Goal: Find specific page/section: Find specific page/section

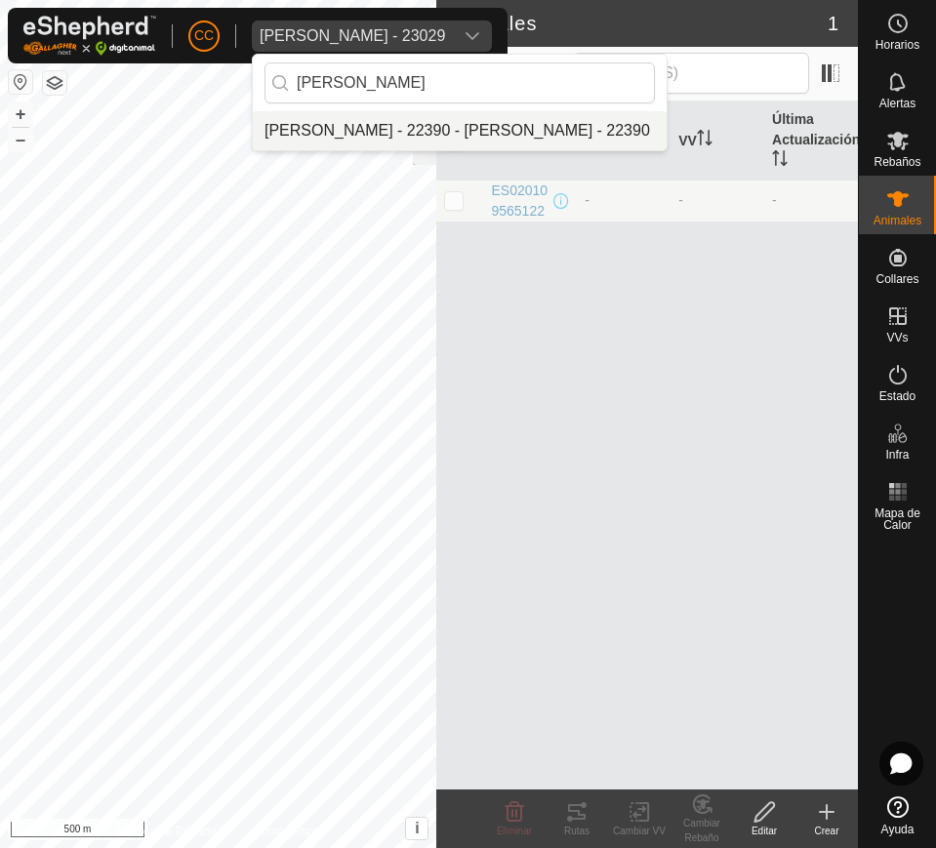
type input "[PERSON_NAME]"
click at [536, 128] on li "[PERSON_NAME] - 22390 - [PERSON_NAME] - 22390" at bounding box center [460, 130] width 414 height 39
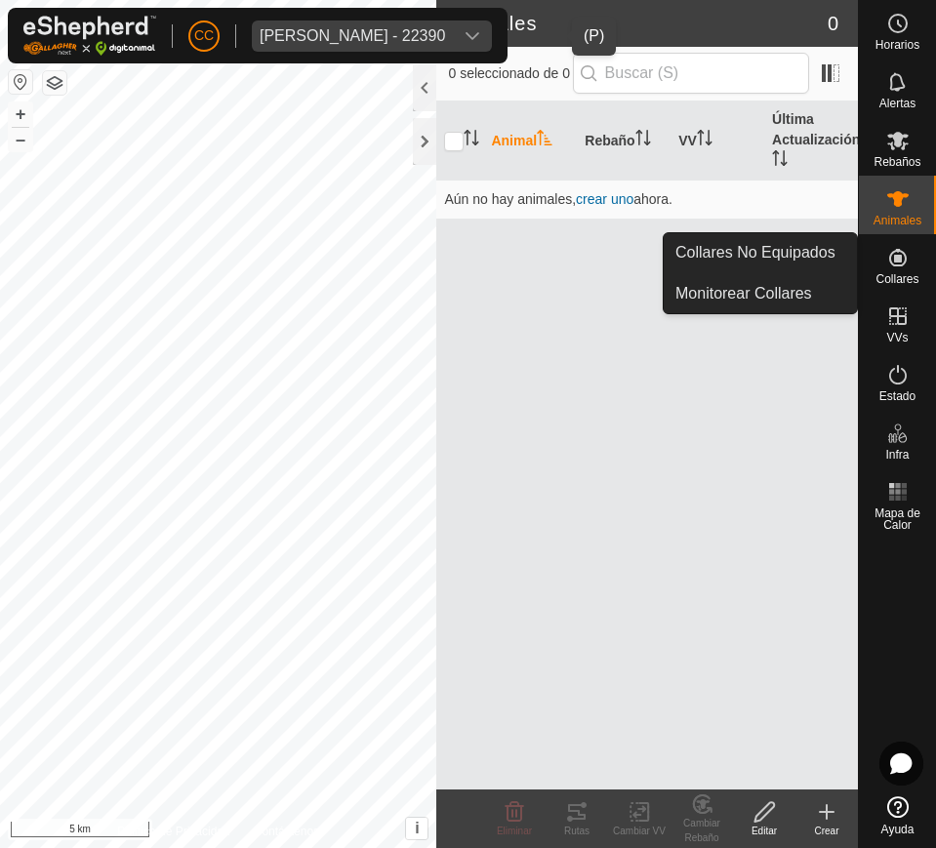
click at [896, 255] on icon at bounding box center [898, 258] width 18 height 18
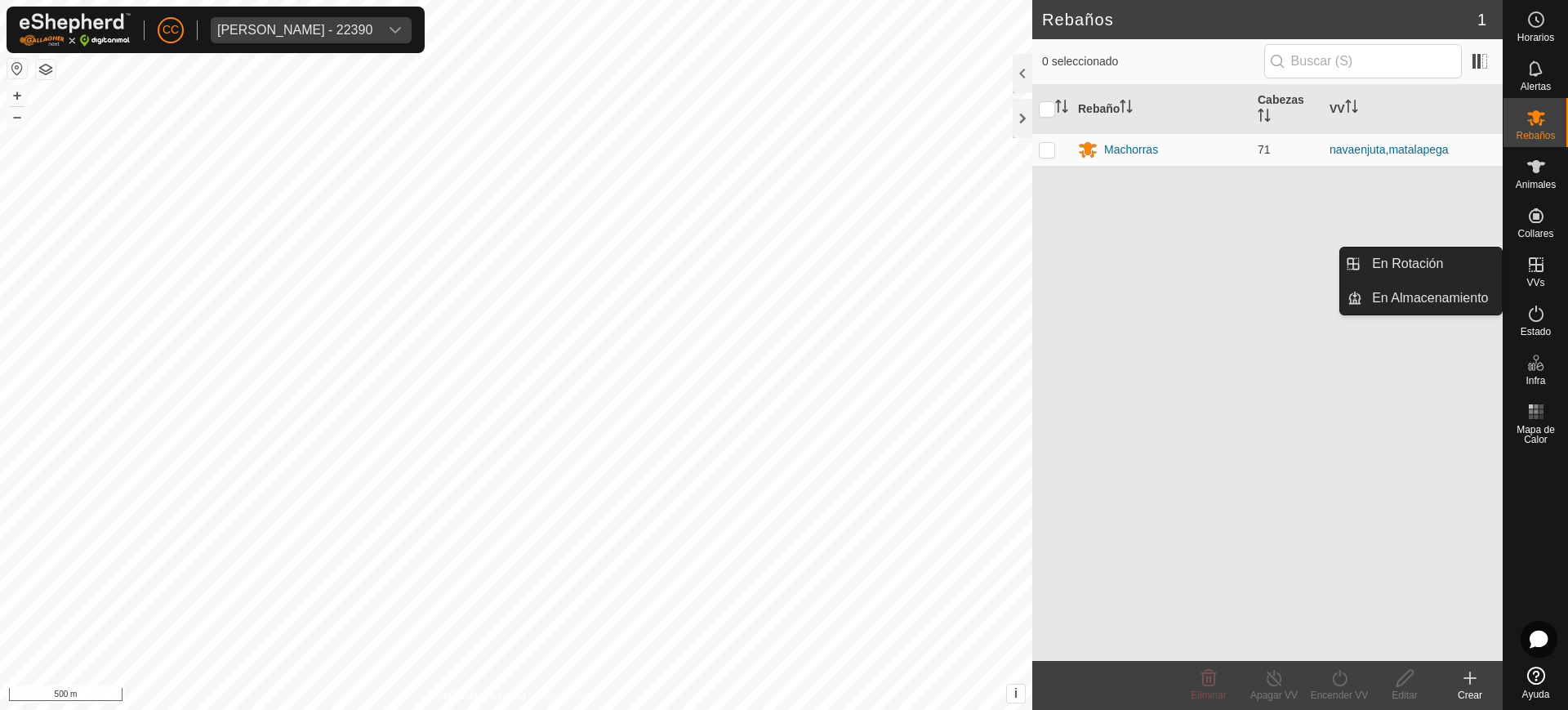
click at [782, 275] on es-virtualpaddocks-svg-icon at bounding box center [1535, 265] width 29 height 26
click at [782, 265] on link "En Rotación" at bounding box center [1432, 264] width 140 height 33
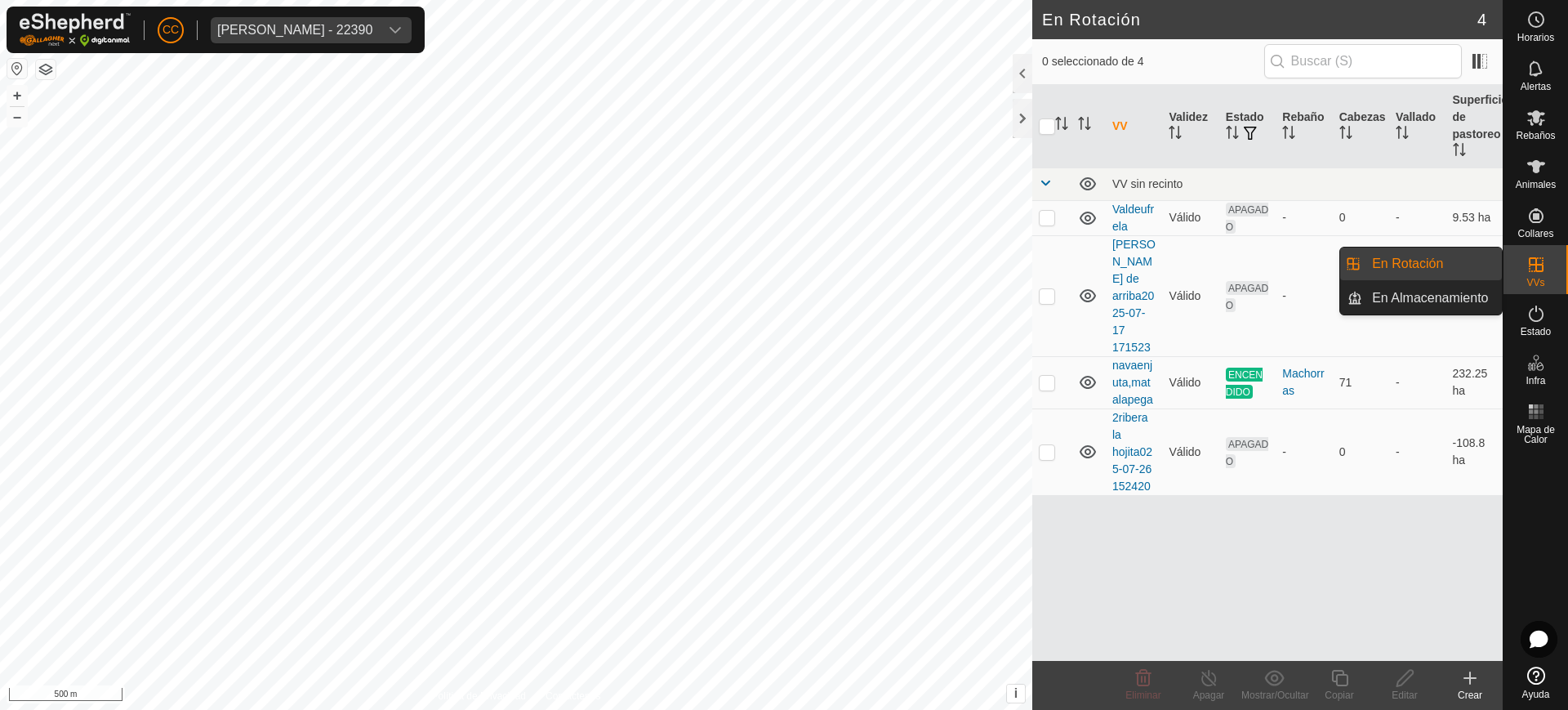
drag, startPoint x: 1555, startPoint y: 270, endPoint x: 1535, endPoint y: 274, distance: 20.4
click at [782, 270] on div "VVs" at bounding box center [1535, 270] width 64 height 49
click at [782, 296] on link "En Almacenamiento" at bounding box center [1432, 298] width 140 height 33
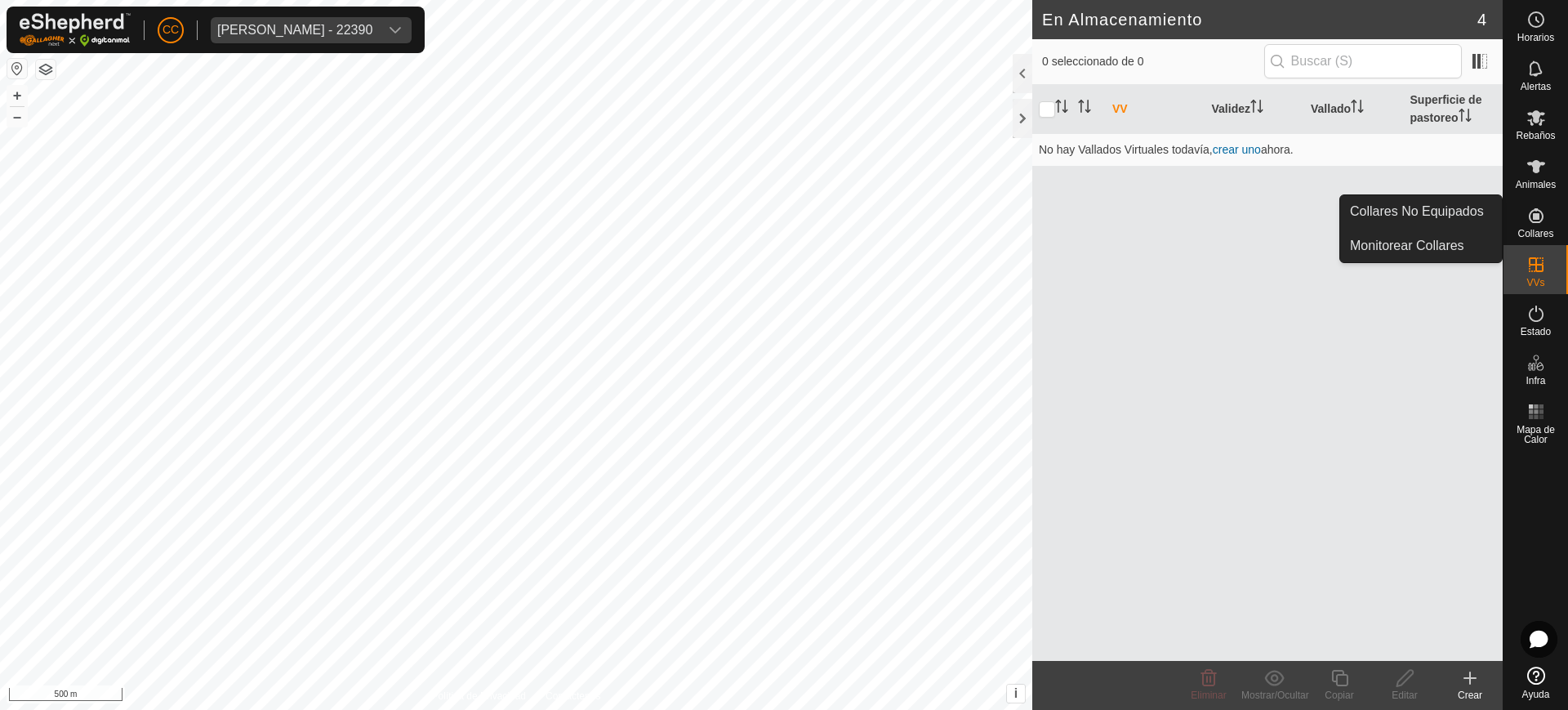
click at [782, 229] on span "Collares" at bounding box center [1535, 234] width 36 height 10
click at [782, 222] on es-neckbands-svg-icon at bounding box center [1535, 215] width 29 height 26
click at [782, 214] on link "Collares No Equipados" at bounding box center [1420, 211] width 161 height 33
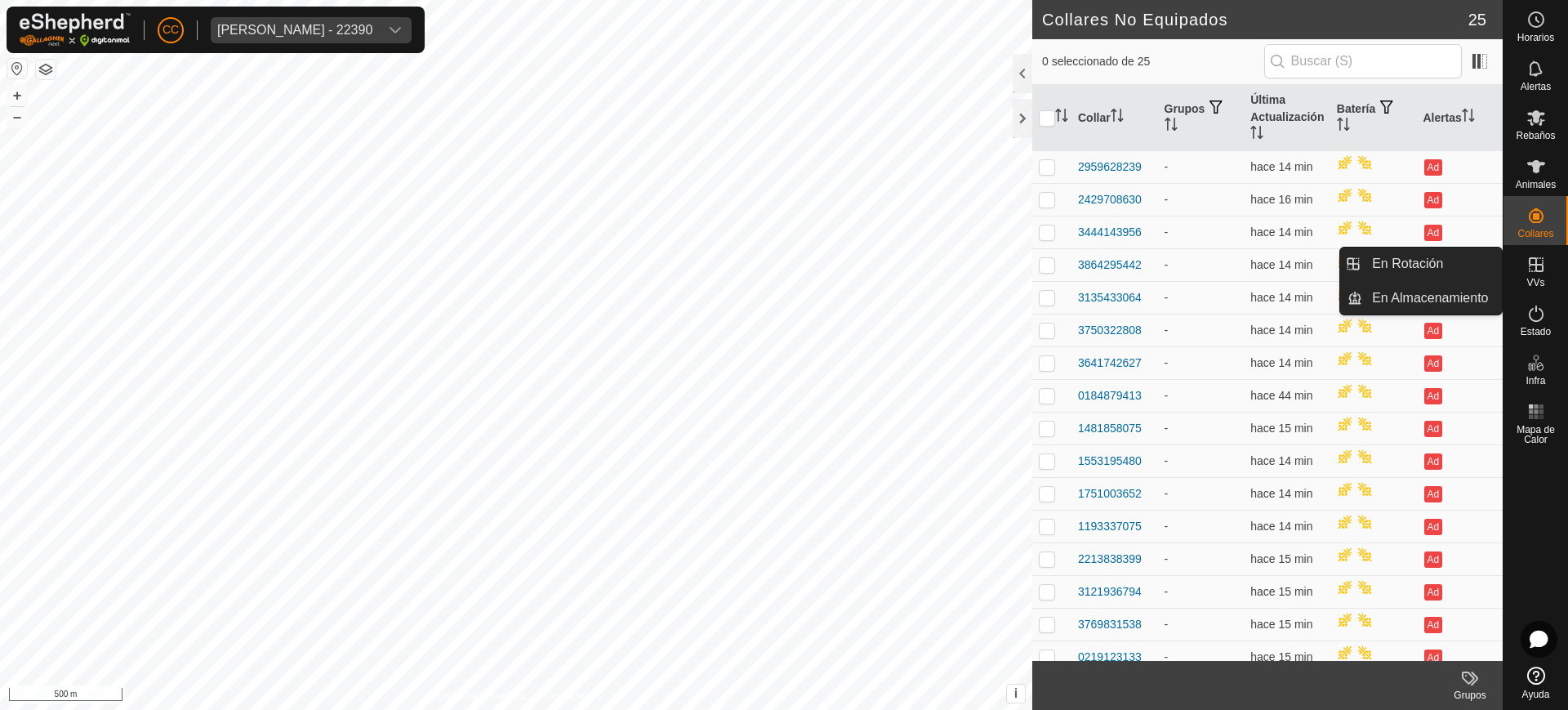
click at [782, 273] on icon at bounding box center [1535, 264] width 19 height 19
click at [782, 263] on link "En Rotación" at bounding box center [1432, 264] width 140 height 33
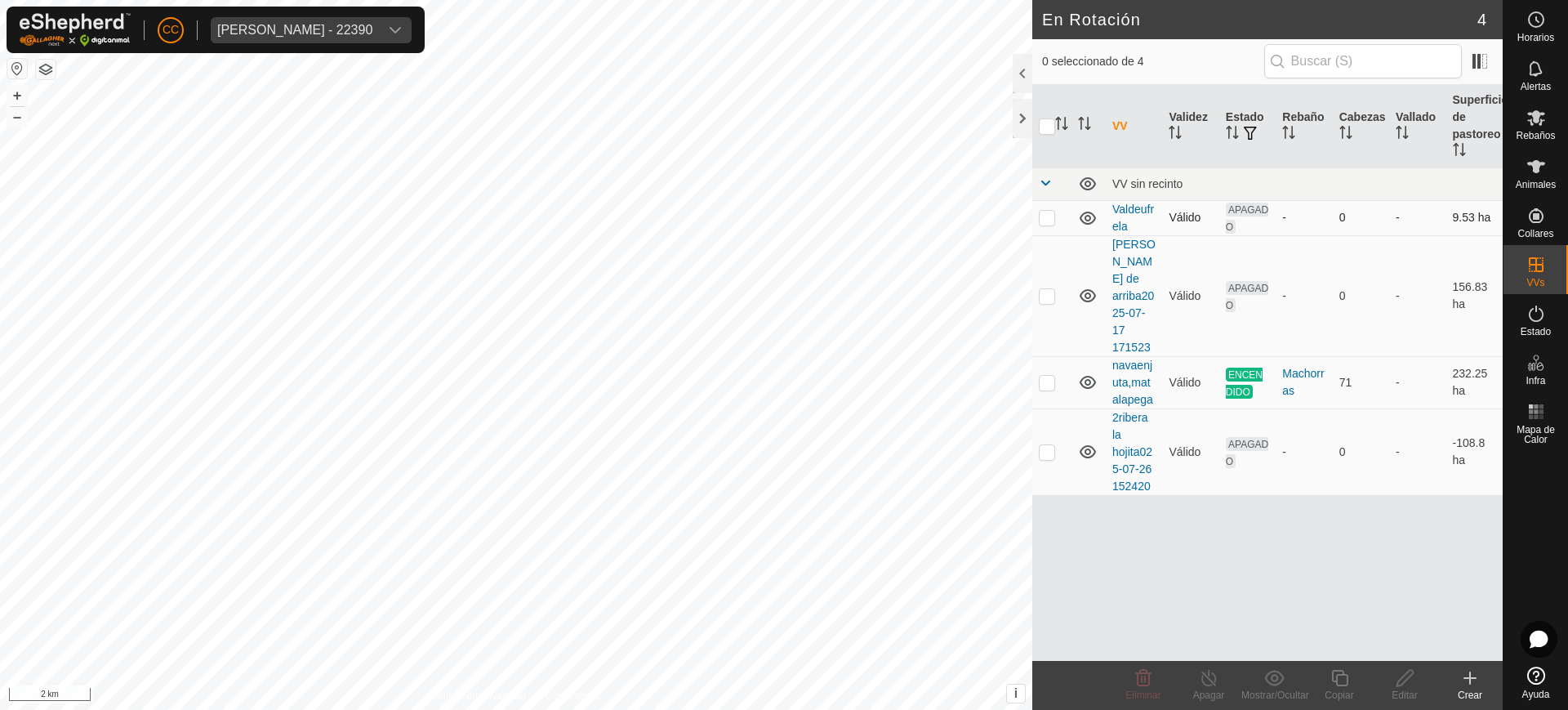
click at [782, 220] on icon at bounding box center [1088, 219] width 17 height 13
click at [782, 220] on icon at bounding box center [1087, 218] width 19 height 19
click at [782, 291] on icon at bounding box center [1088, 296] width 17 height 13
click at [782, 294] on icon at bounding box center [1088, 297] width 17 height 7
click at [48, 70] on button "button" at bounding box center [45, 69] width 19 height 19
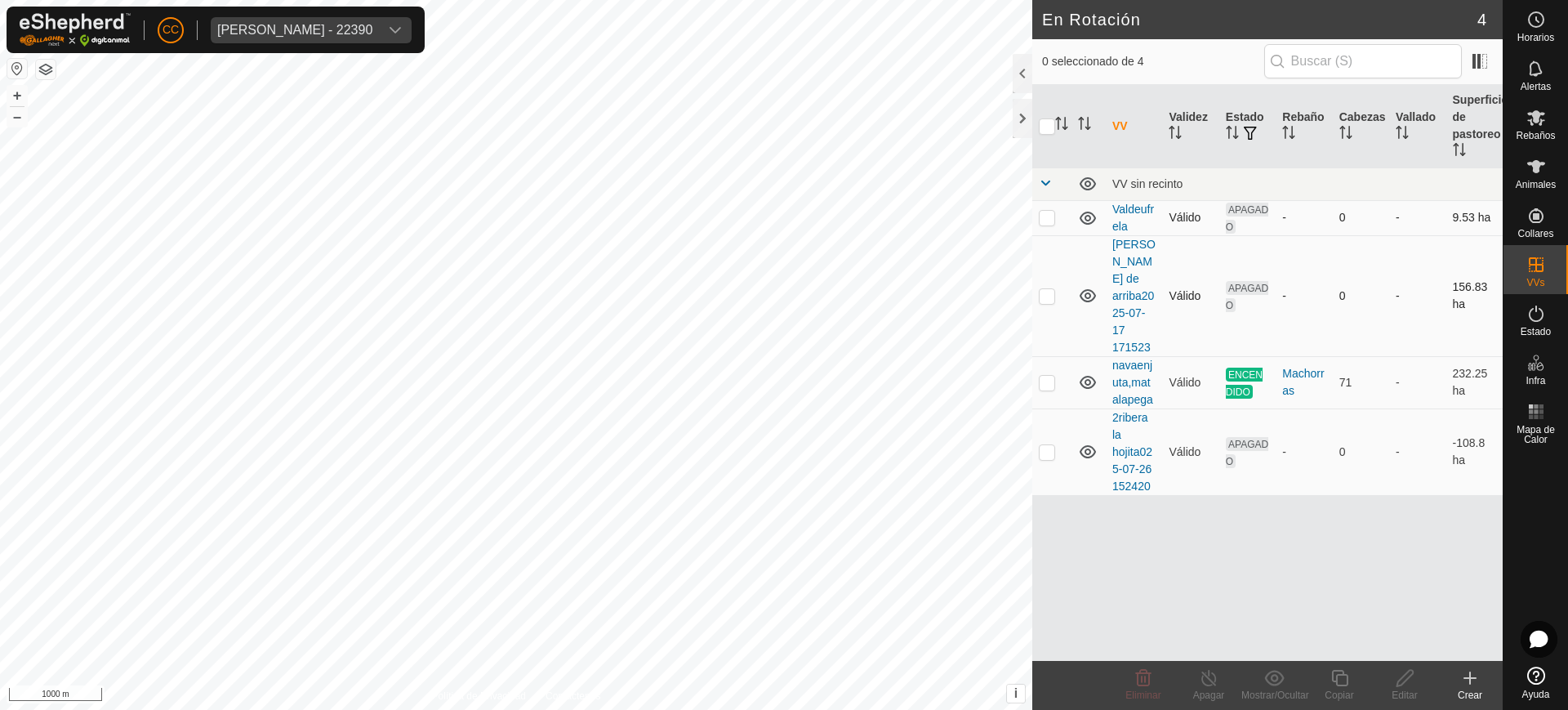
drag, startPoint x: 49, startPoint y: 66, endPoint x: 36, endPoint y: 75, distance: 15.8
click at [36, 75] on button "button" at bounding box center [45, 69] width 19 height 19
click at [782, 162] on div "Animales" at bounding box center [1535, 172] width 64 height 49
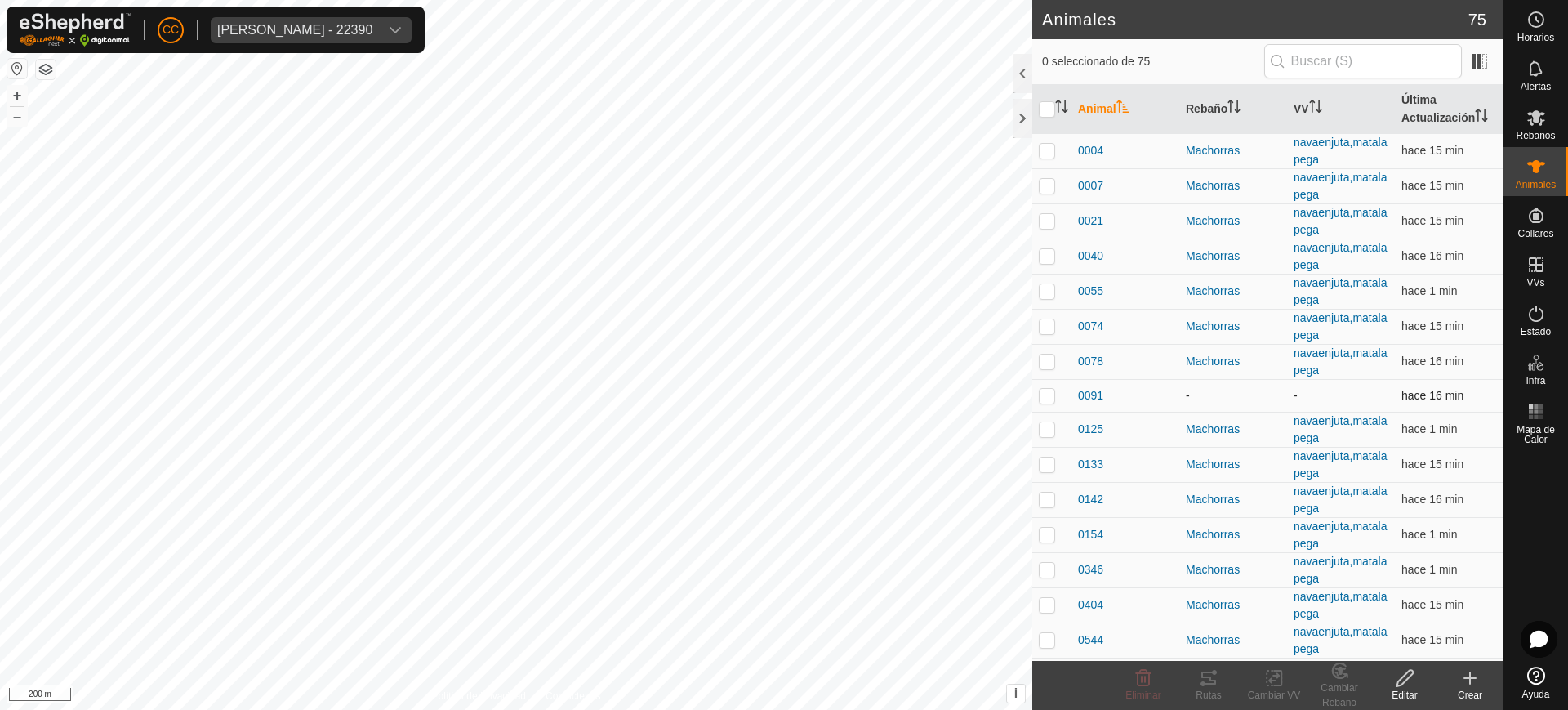
click at [782, 396] on p-checkbox at bounding box center [1047, 396] width 17 height 13
checkbox input "true"
click at [782, 435] on p-checkbox at bounding box center [1047, 430] width 17 height 13
checkbox input "true"
click at [782, 394] on p-checkbox at bounding box center [1047, 396] width 17 height 13
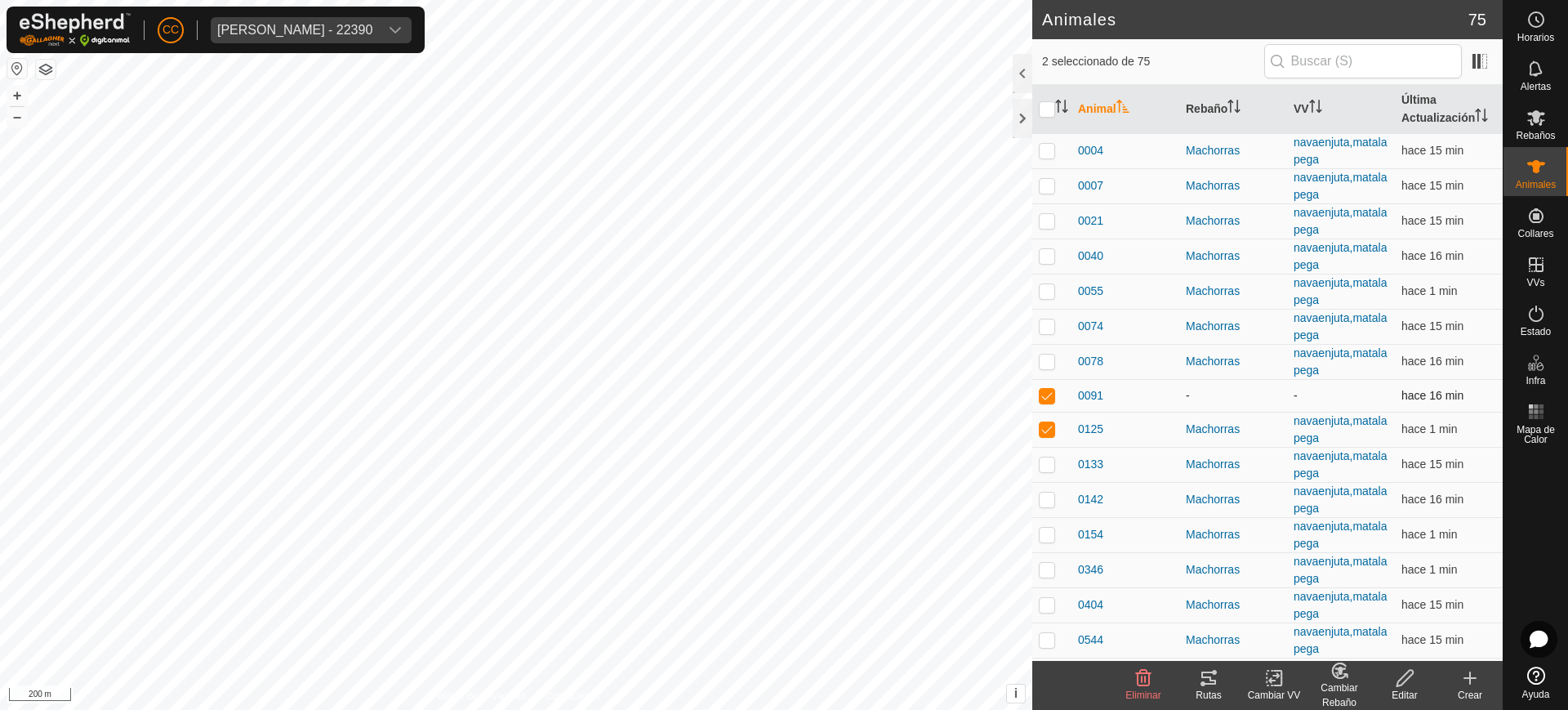
checkbox input "false"
click at [782, 466] on p-checkbox at bounding box center [1047, 465] width 17 height 13
checkbox input "true"
click at [782, 424] on p-checkbox at bounding box center [1047, 430] width 17 height 13
checkbox input "false"
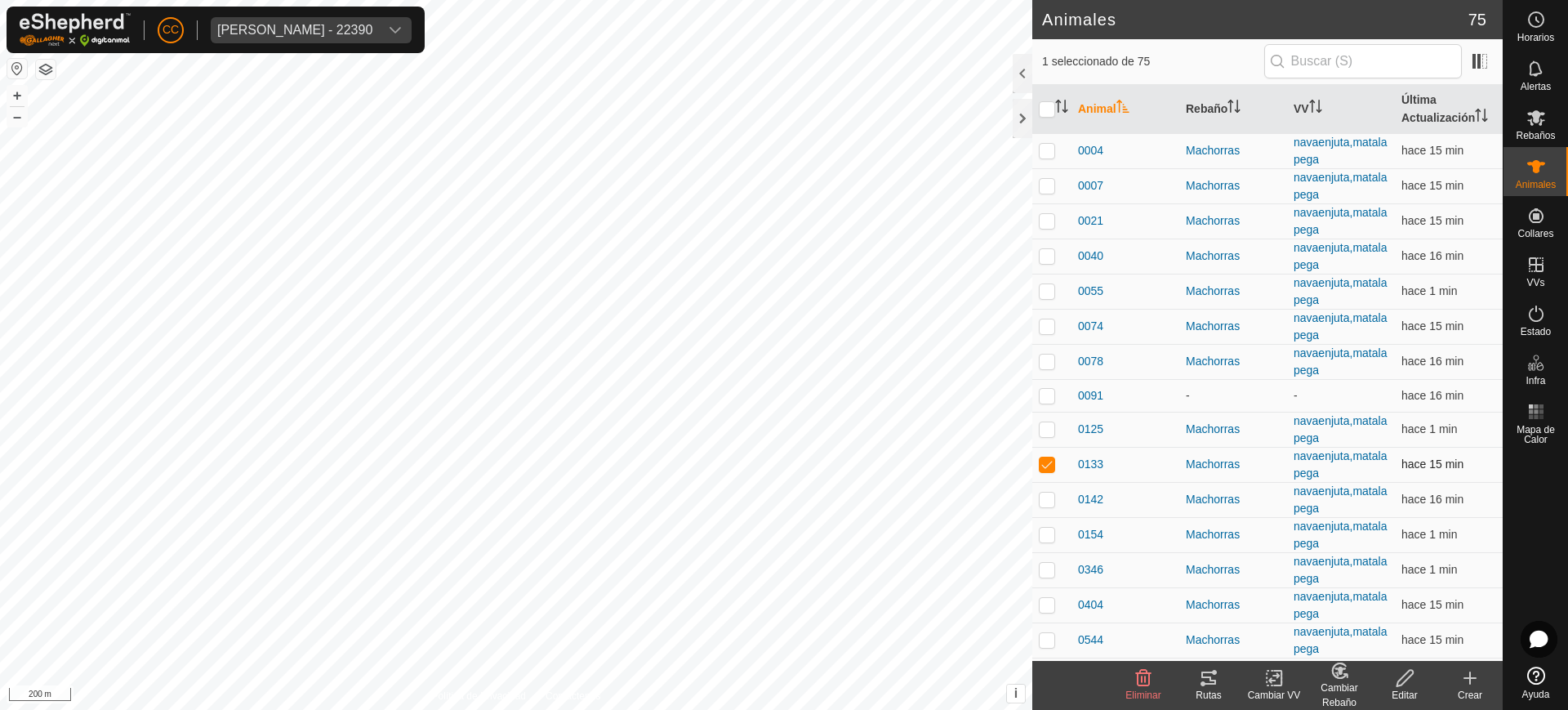
click at [782, 467] on p-checkbox at bounding box center [1047, 465] width 17 height 13
checkbox input "false"
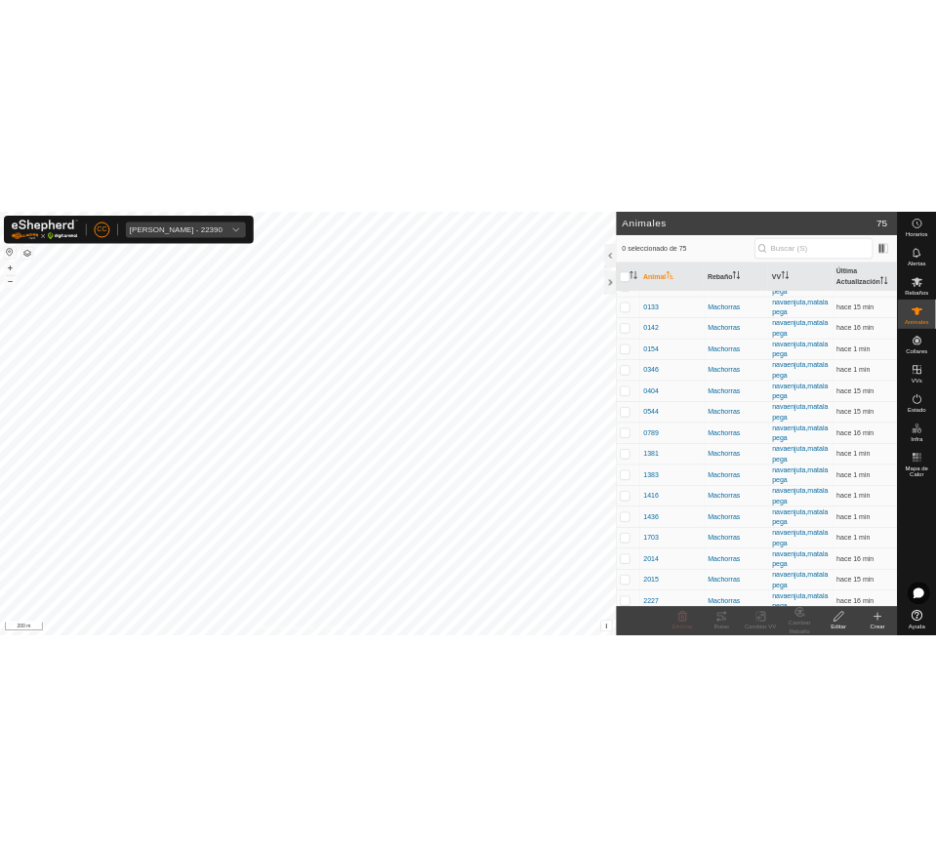
scroll to position [366, 0]
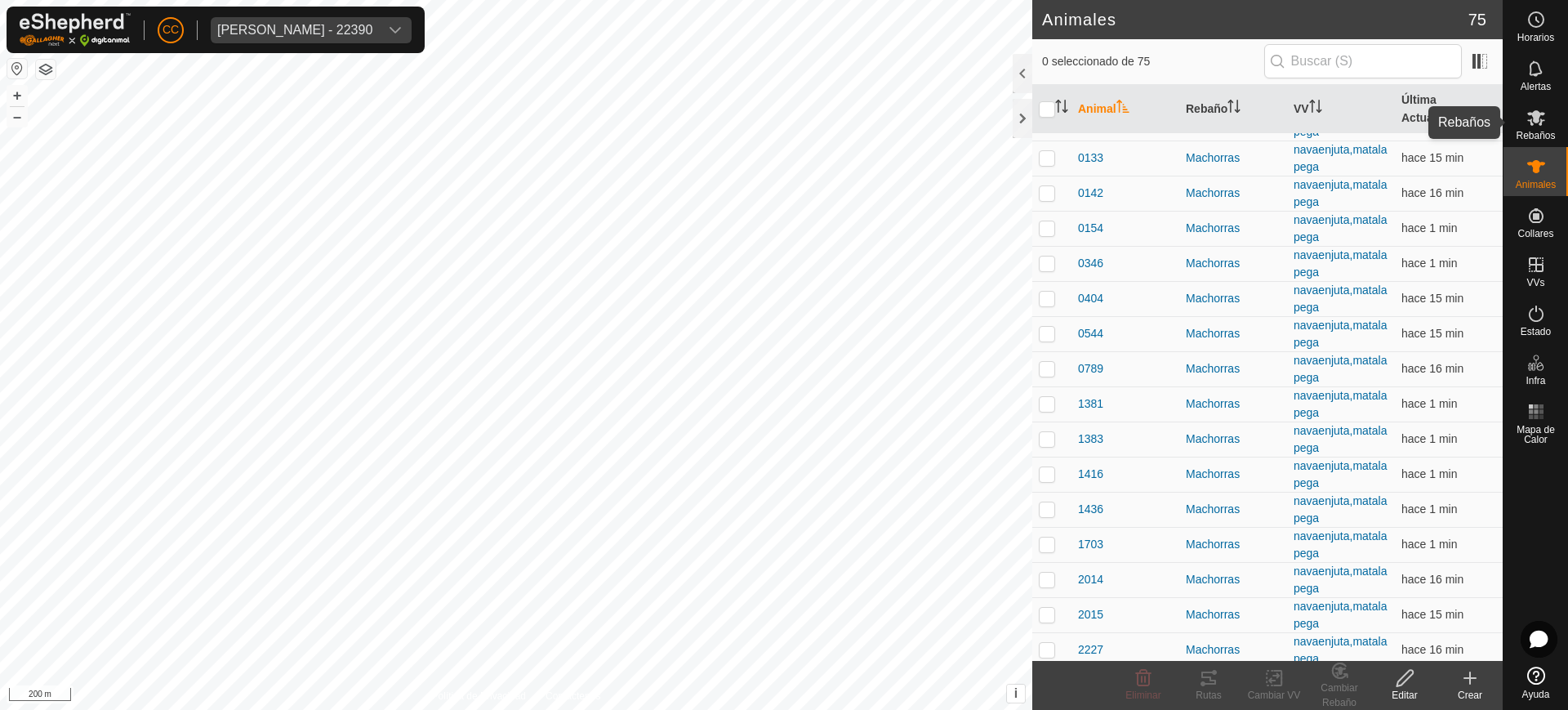
click at [782, 131] on span "Rebaños" at bounding box center [1535, 136] width 39 height 10
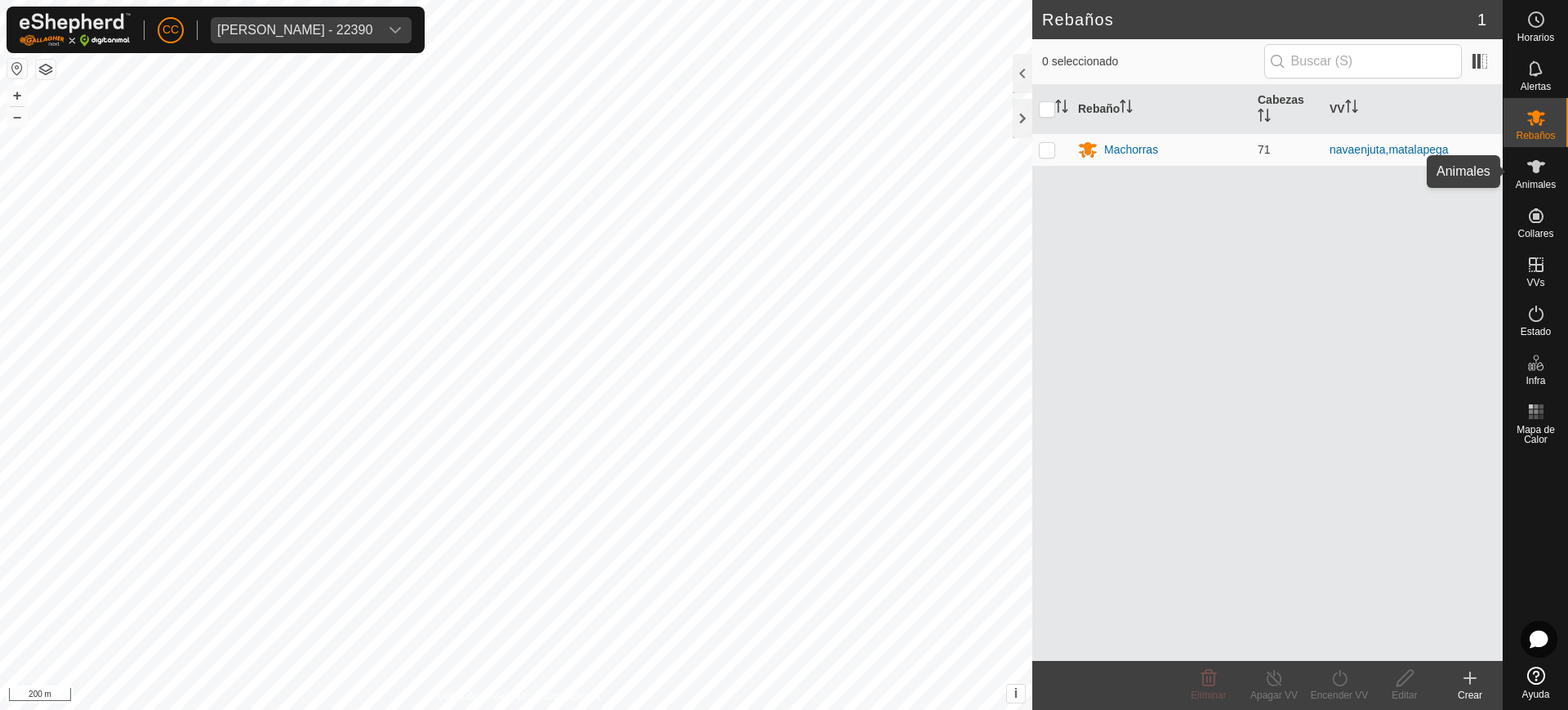
click at [782, 181] on span "Animales" at bounding box center [1535, 185] width 40 height 10
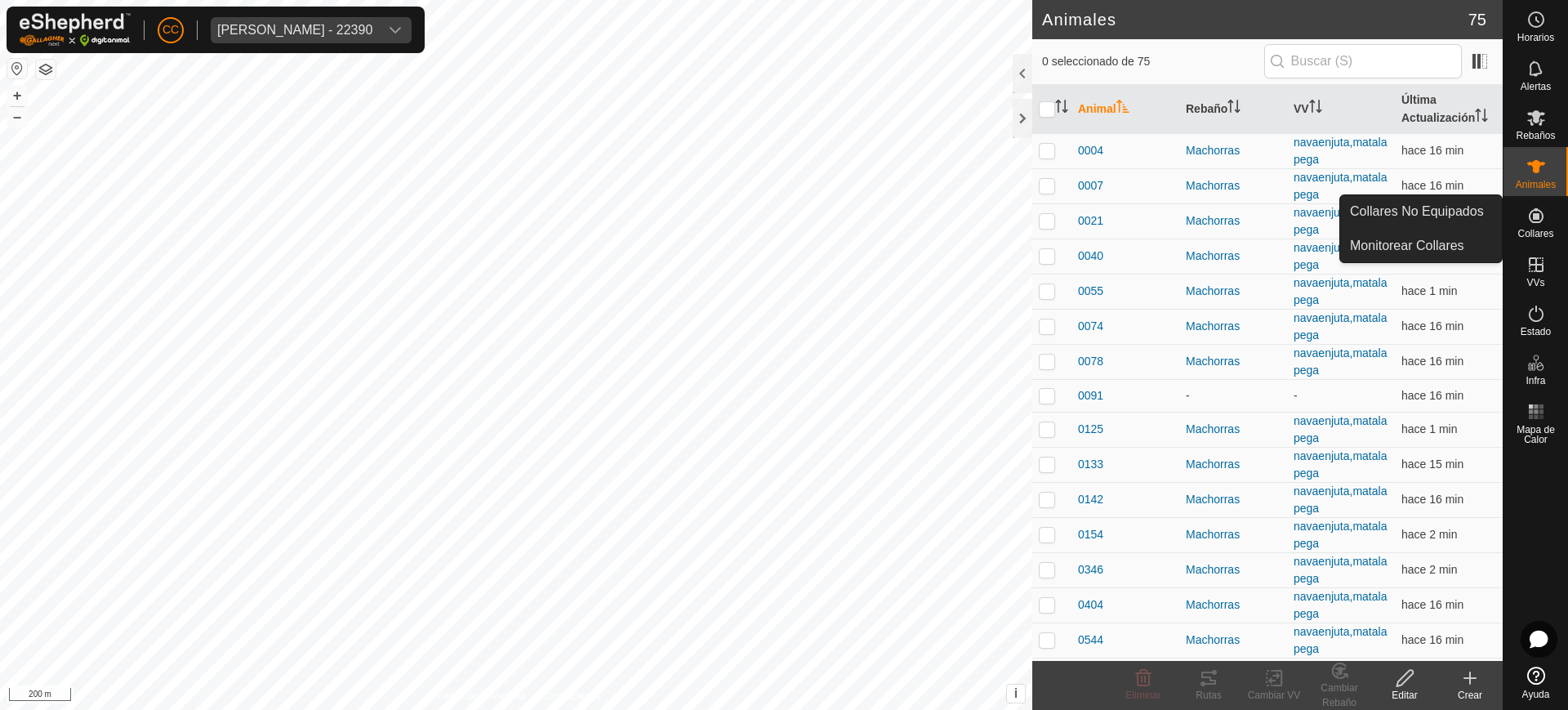
click at [782, 230] on span "Collares" at bounding box center [1535, 234] width 36 height 10
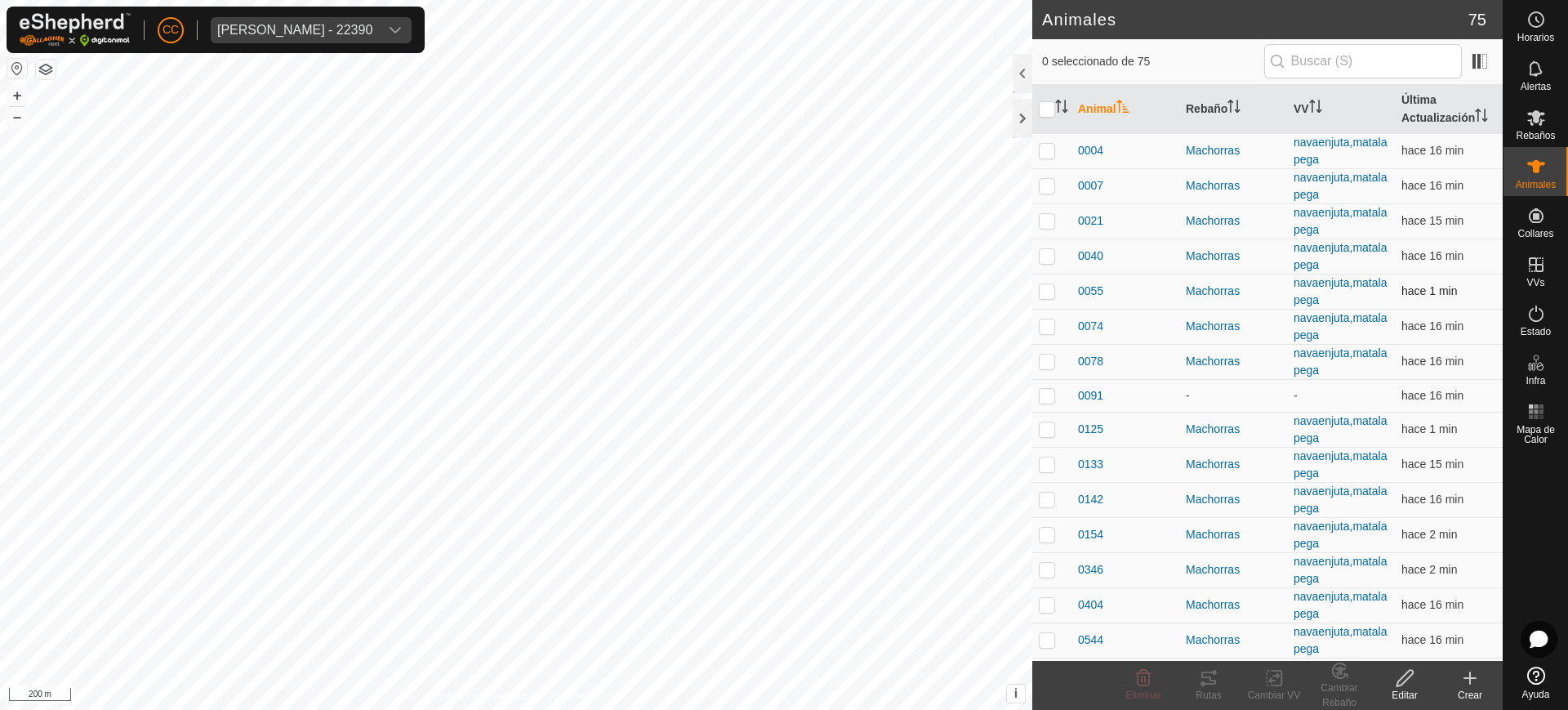
click at [782, 295] on p-checkbox at bounding box center [1047, 291] width 17 height 13
checkbox input "true"
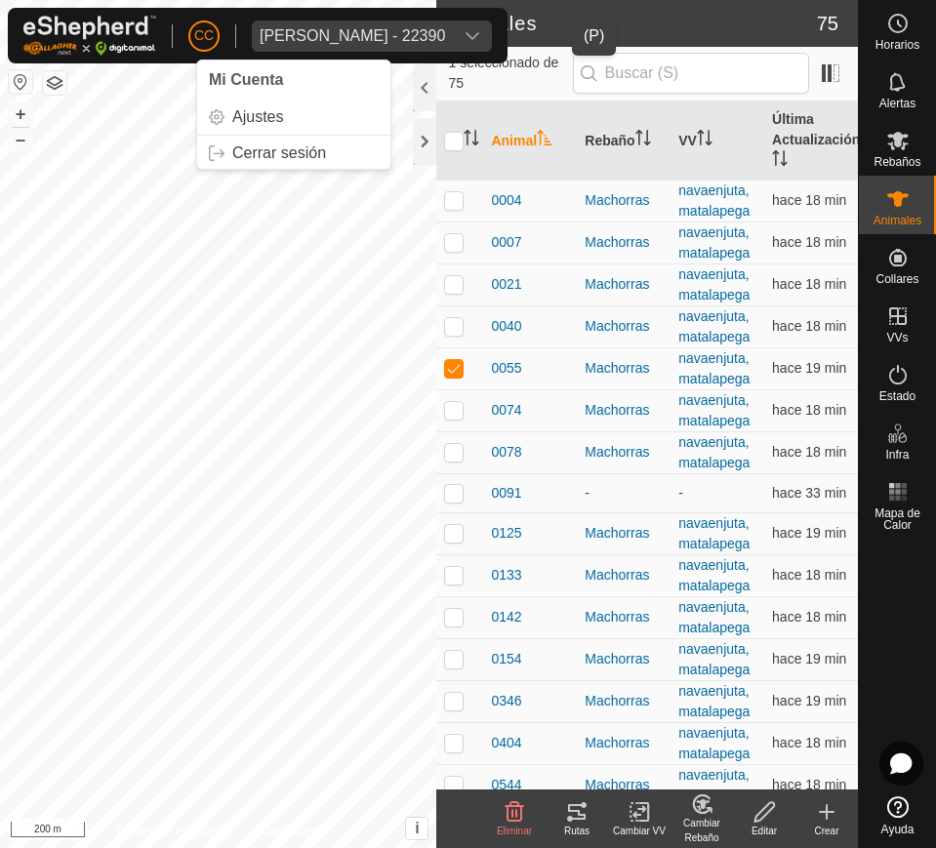
click at [280, 28] on div "[PERSON_NAME] - 22390" at bounding box center [352, 36] width 185 height 16
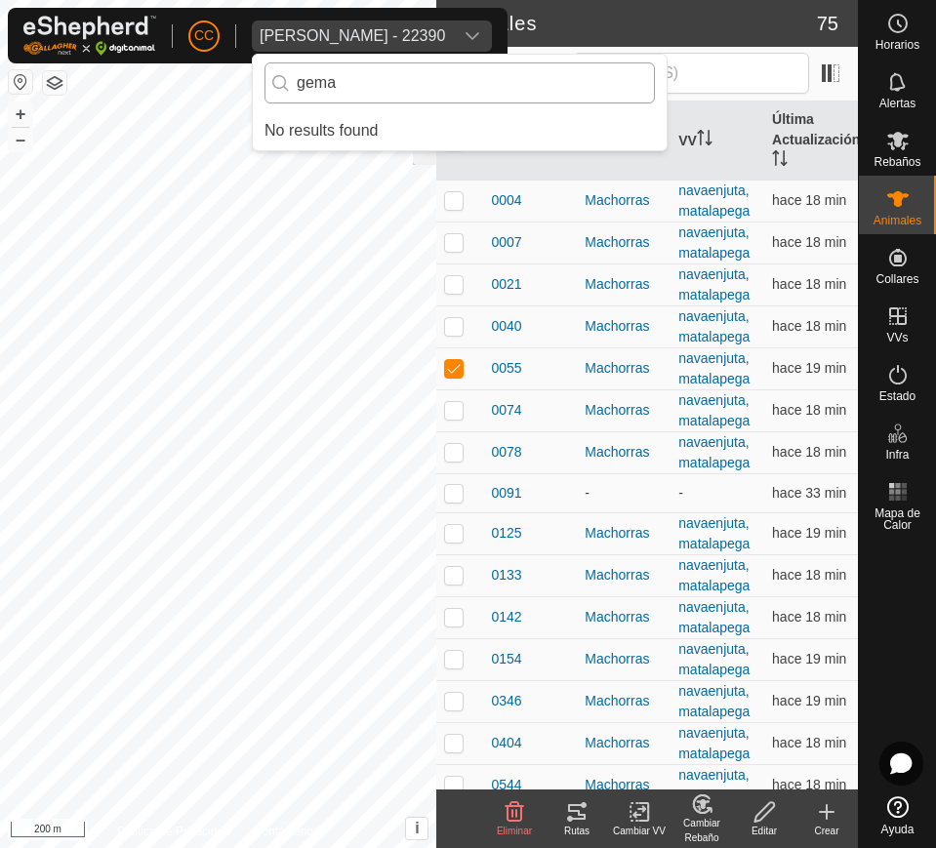
type input "gema"
click at [426, 93] on input "gema" at bounding box center [459, 82] width 390 height 41
click at [385, 41] on span "[PERSON_NAME] - 22390" at bounding box center [352, 35] width 201 height 31
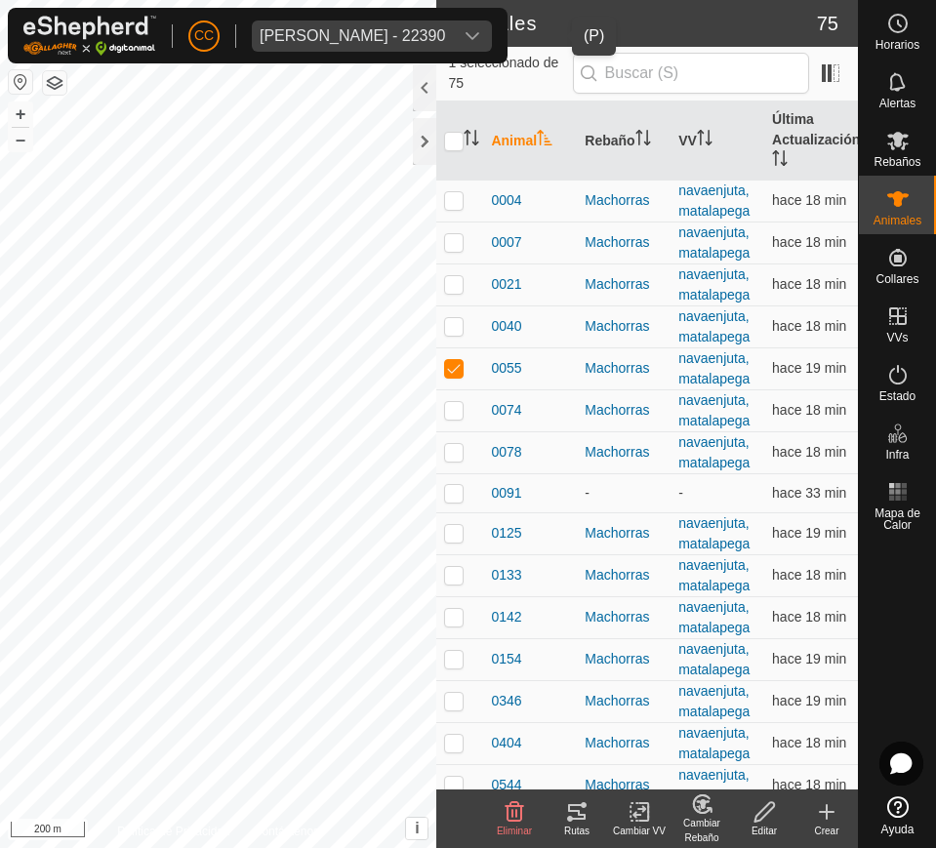
click at [412, 37] on div "[PERSON_NAME] - 22390" at bounding box center [352, 36] width 185 height 16
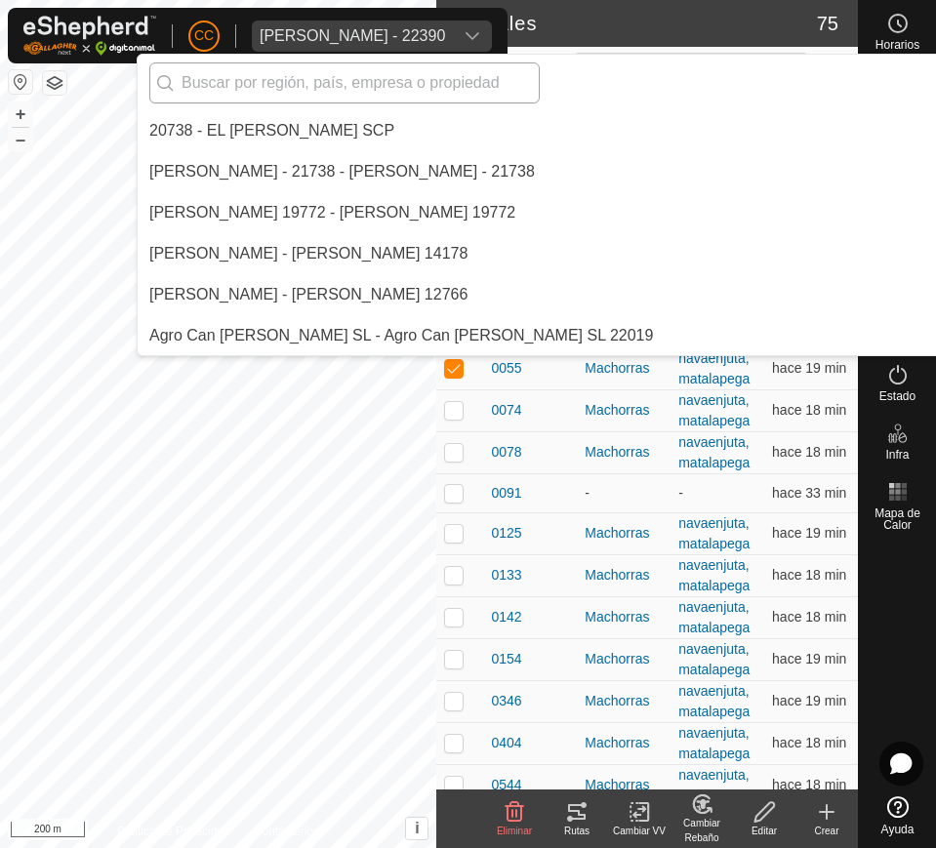
scroll to position [6927, 0]
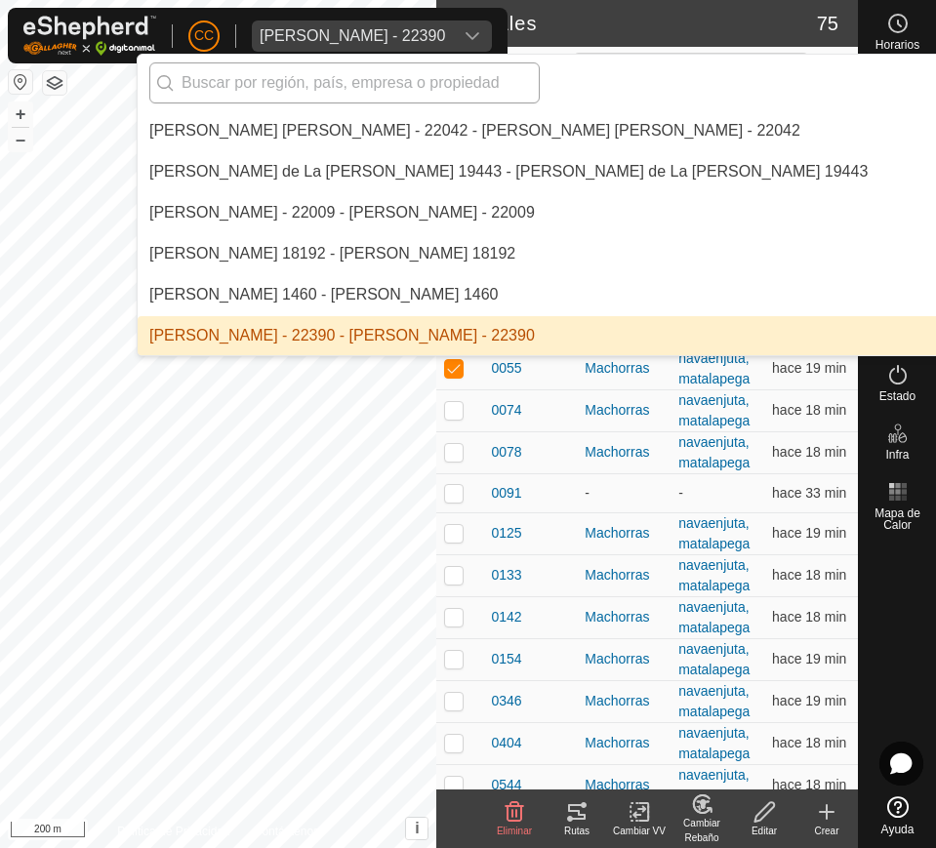
click at [402, 84] on input "text" at bounding box center [344, 82] width 390 height 41
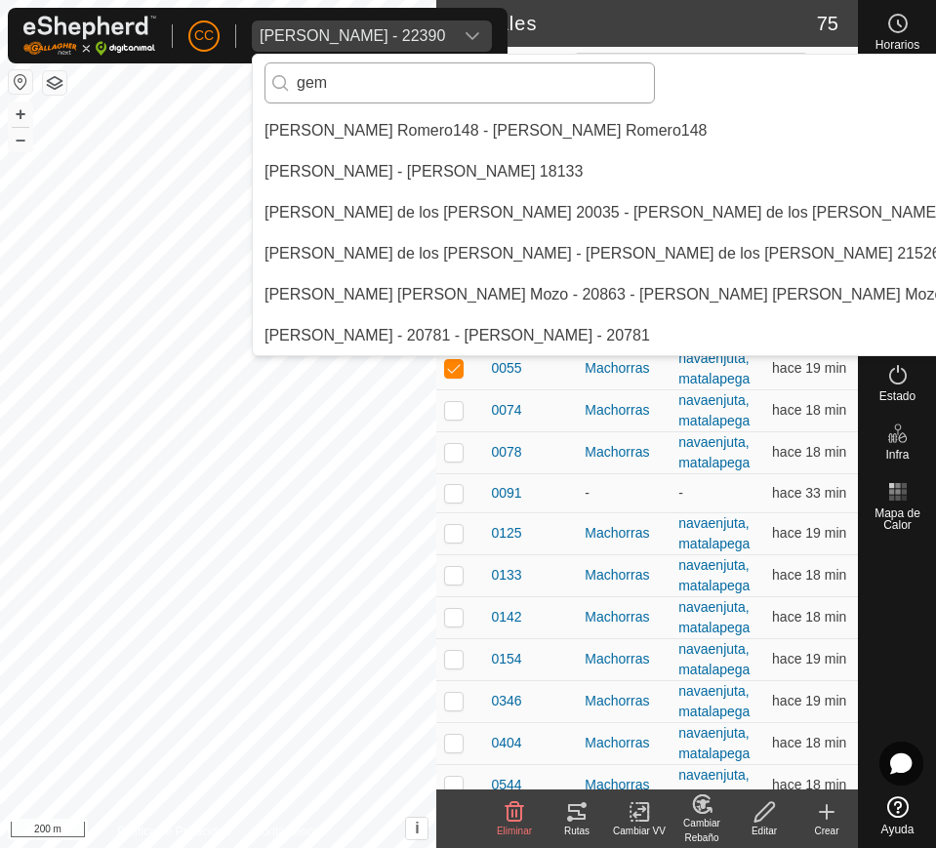
scroll to position [0, 0]
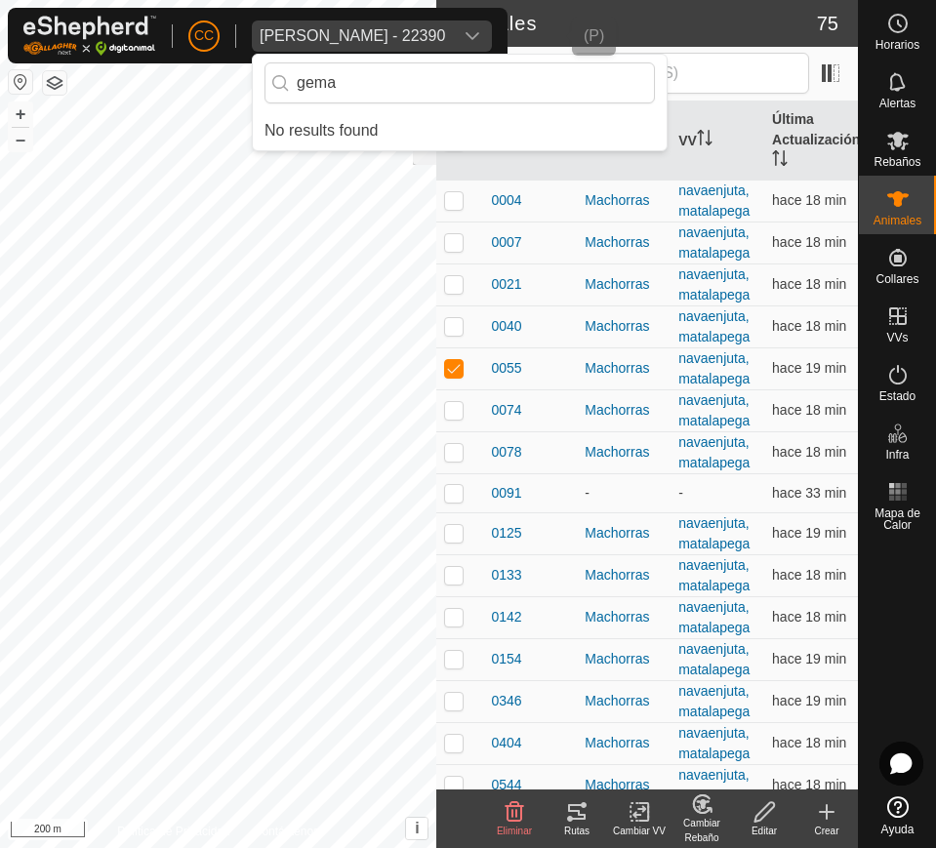
type input "gema"
click at [445, 29] on div "[PERSON_NAME] - 22390" at bounding box center [352, 36] width 185 height 16
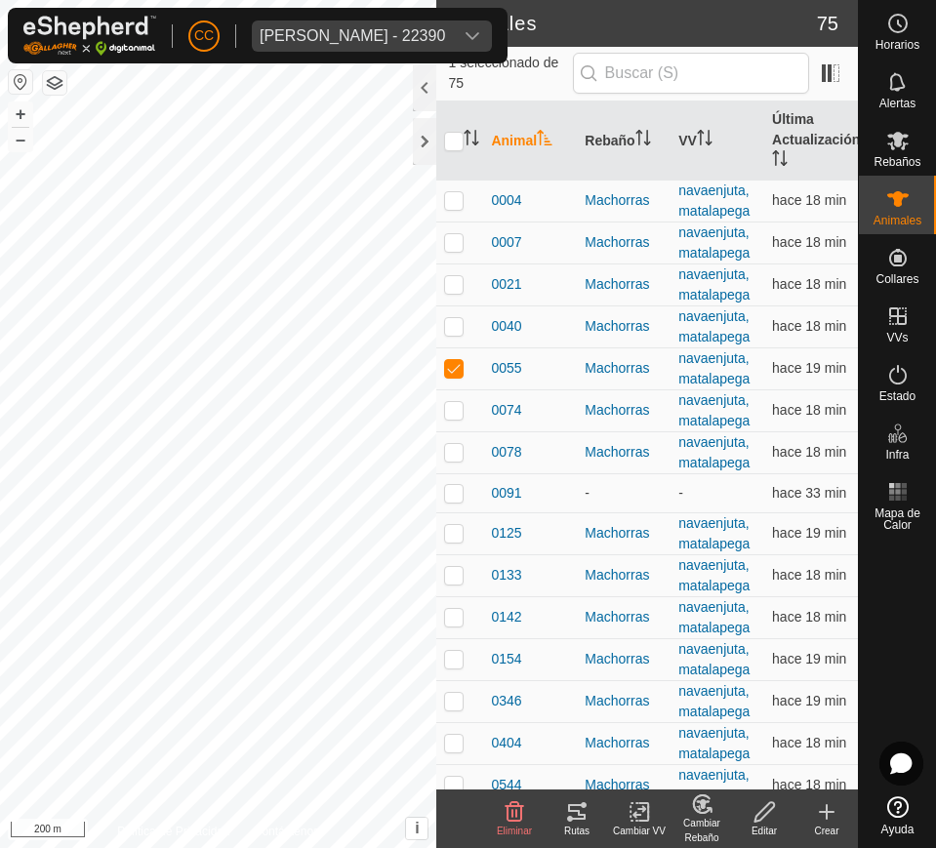
click at [445, 30] on div "[PERSON_NAME] - 22390" at bounding box center [352, 36] width 185 height 16
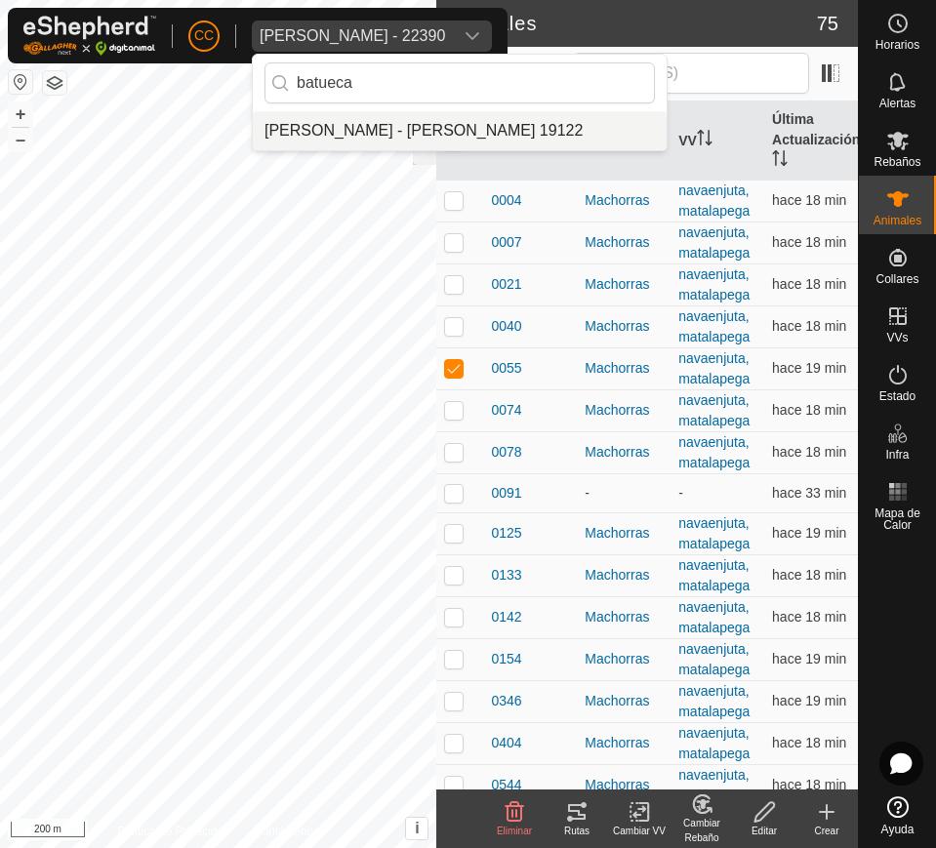
type input "batueca"
click at [441, 134] on li "[PERSON_NAME] - [PERSON_NAME] 19122" at bounding box center [460, 130] width 414 height 39
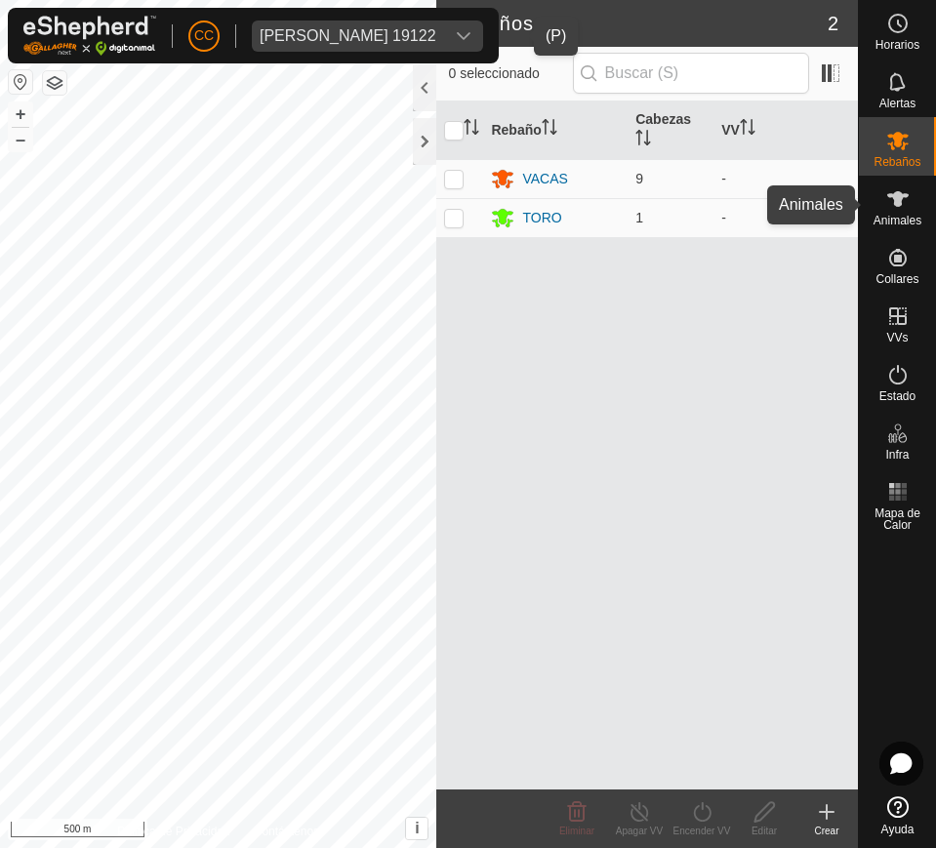
click at [884, 207] on es-animals-svg-icon at bounding box center [897, 198] width 35 height 31
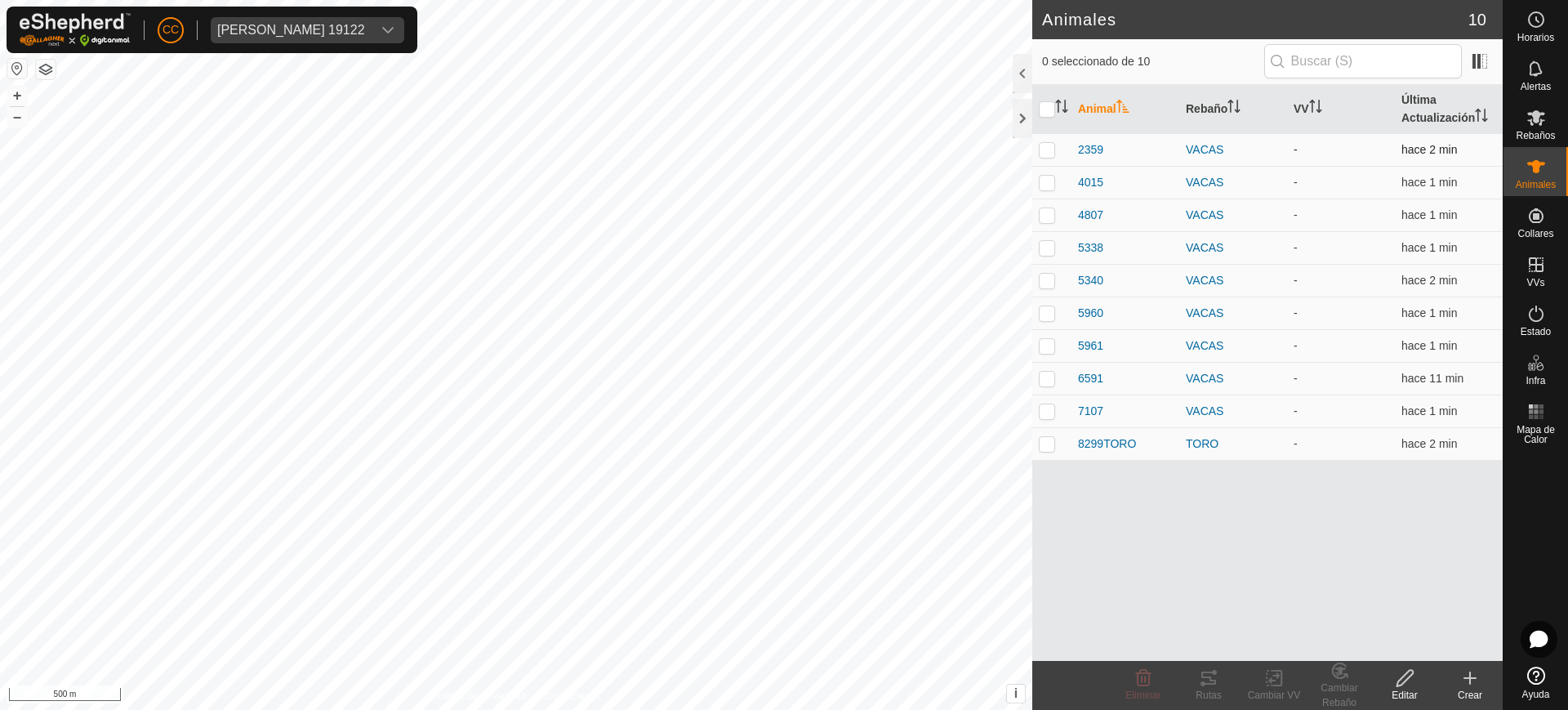
drag, startPoint x: 1041, startPoint y: 147, endPoint x: 1034, endPoint y: 161, distance: 15.7
click at [782, 150] on p-checkbox at bounding box center [1047, 150] width 17 height 13
checkbox input "true"
click at [782, 205] on td at bounding box center [1052, 214] width 39 height 33
checkbox input "true"
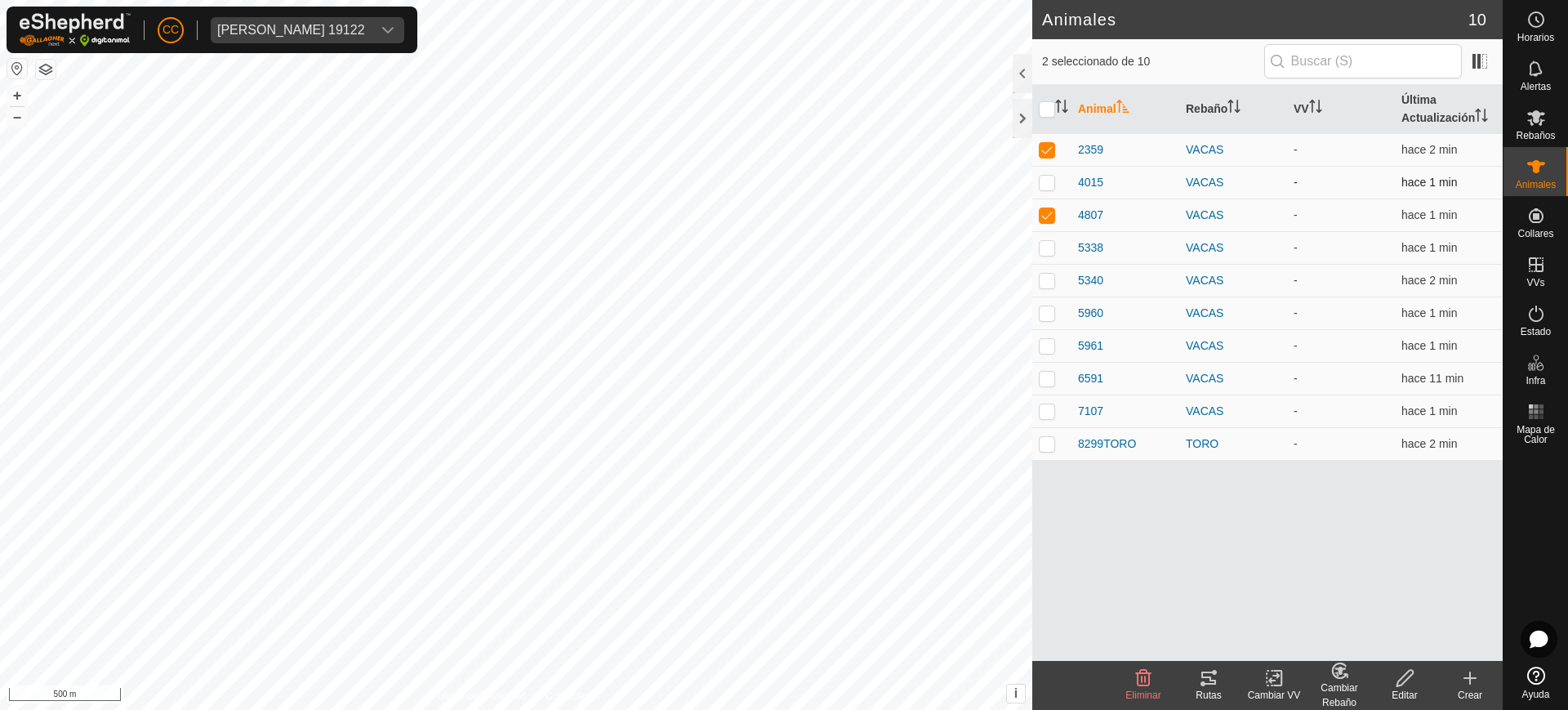
click at [782, 187] on p-checkbox at bounding box center [1047, 183] width 17 height 13
checkbox input "true"
click at [782, 233] on td at bounding box center [1052, 247] width 39 height 33
checkbox input "true"
click at [782, 289] on td at bounding box center [1052, 280] width 39 height 33
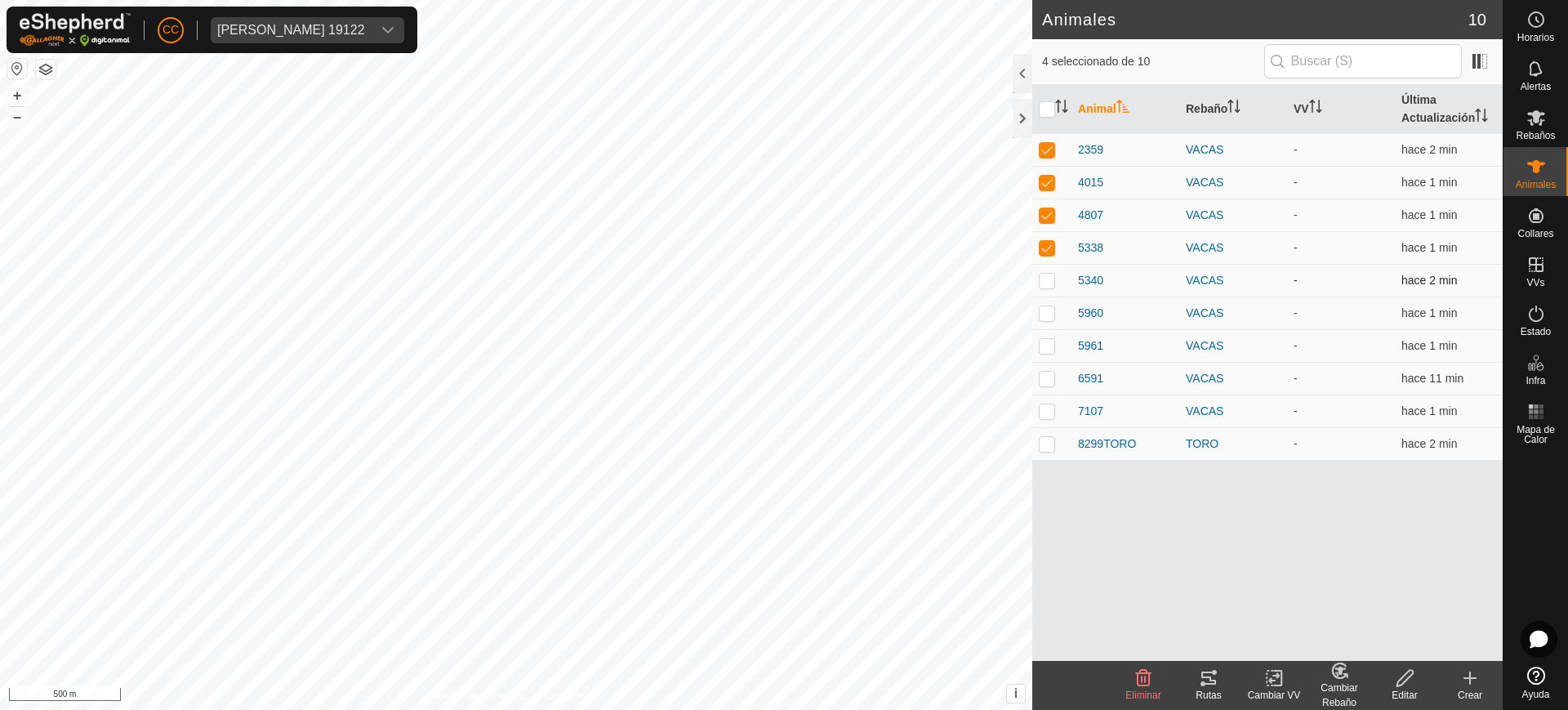
checkbox input "true"
click at [782, 337] on td at bounding box center [1052, 345] width 39 height 33
checkbox input "true"
click at [782, 388] on td at bounding box center [1052, 378] width 39 height 33
checkbox input "true"
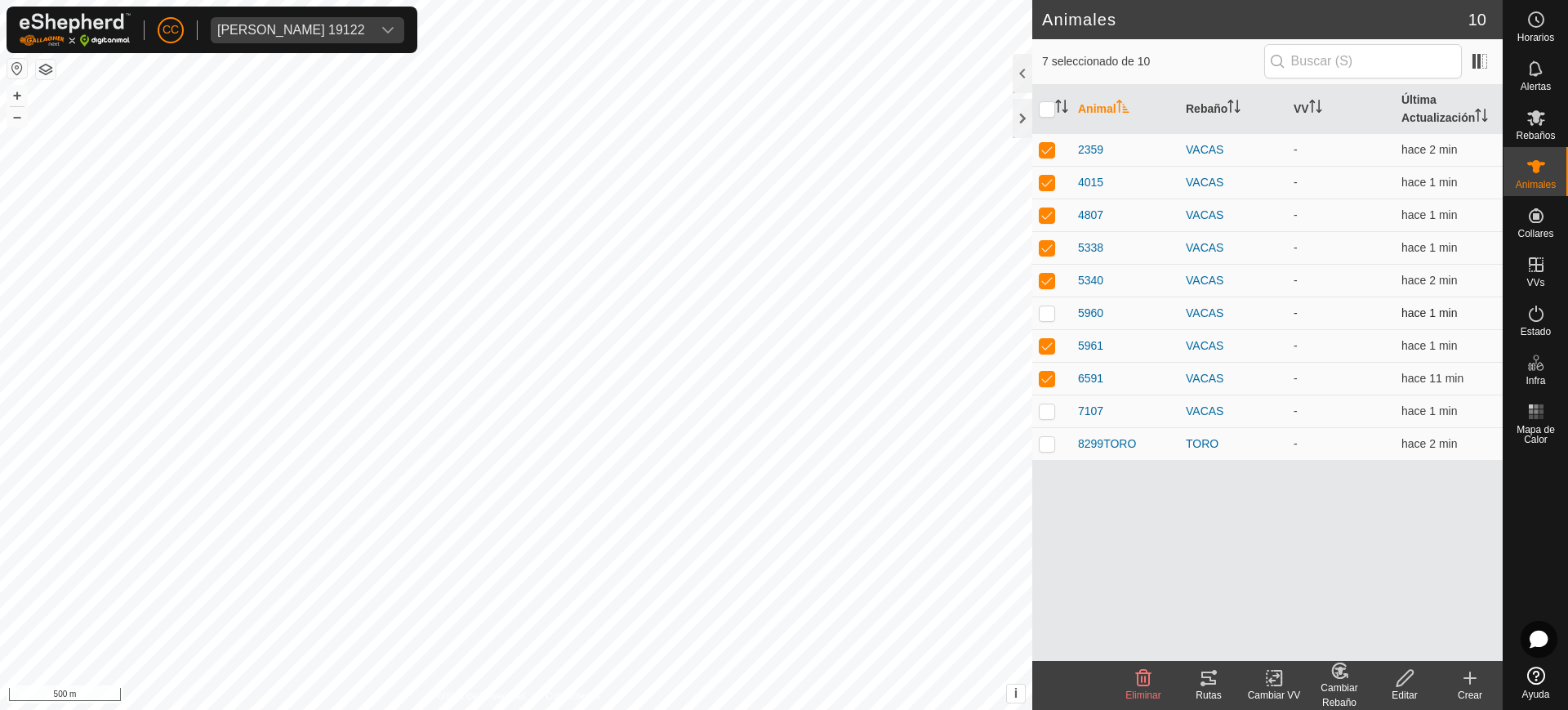
click at [782, 319] on p-checkbox at bounding box center [1047, 313] width 17 height 13
checkbox input "true"
click at [782, 412] on p-checkbox at bounding box center [1047, 411] width 17 height 13
checkbox input "true"
click at [782, 448] on p-checkbox at bounding box center [1047, 444] width 17 height 13
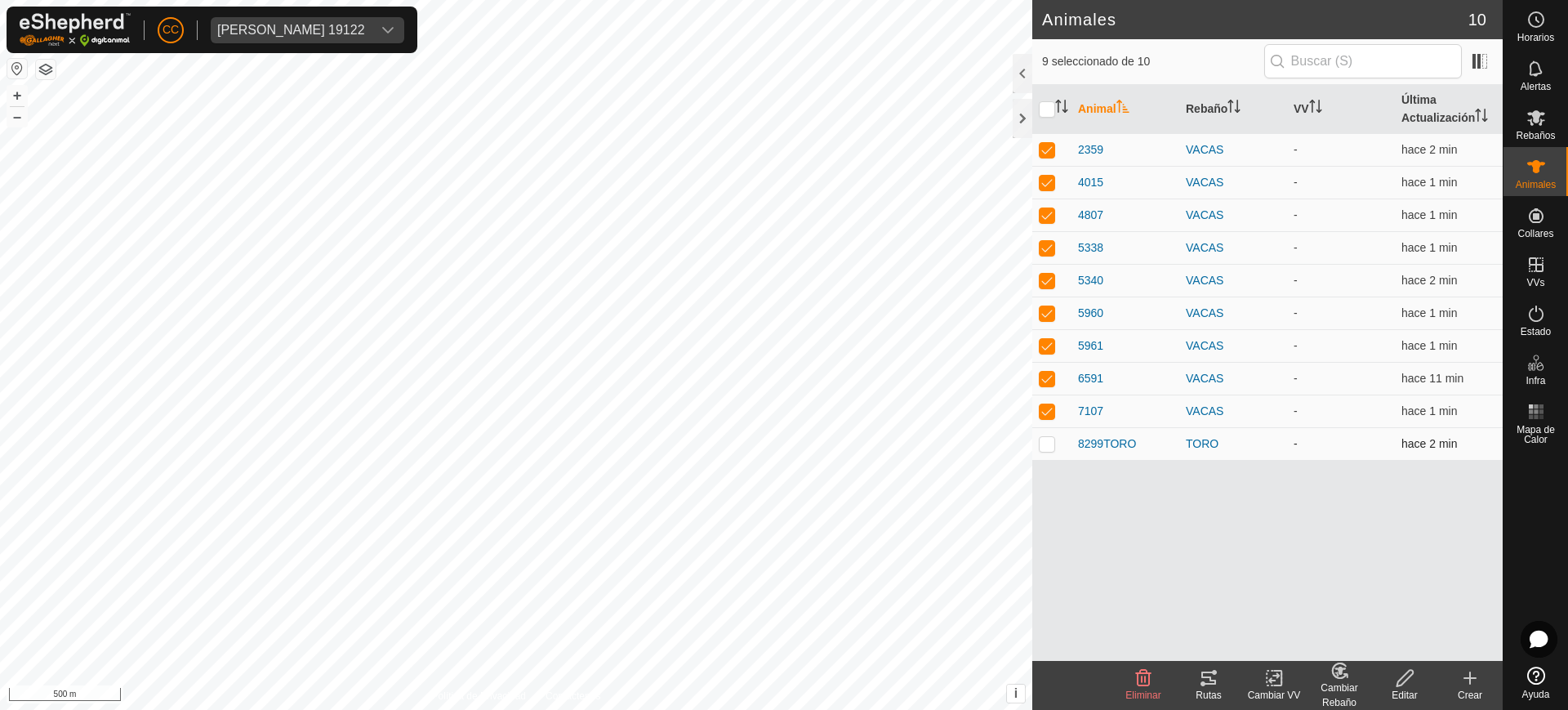
checkbox input "true"
click at [782, 689] on div "Rutas" at bounding box center [1208, 696] width 65 height 15
click at [264, 36] on span "[PERSON_NAME] 19122" at bounding box center [291, 29] width 161 height 26
type input "ñ"
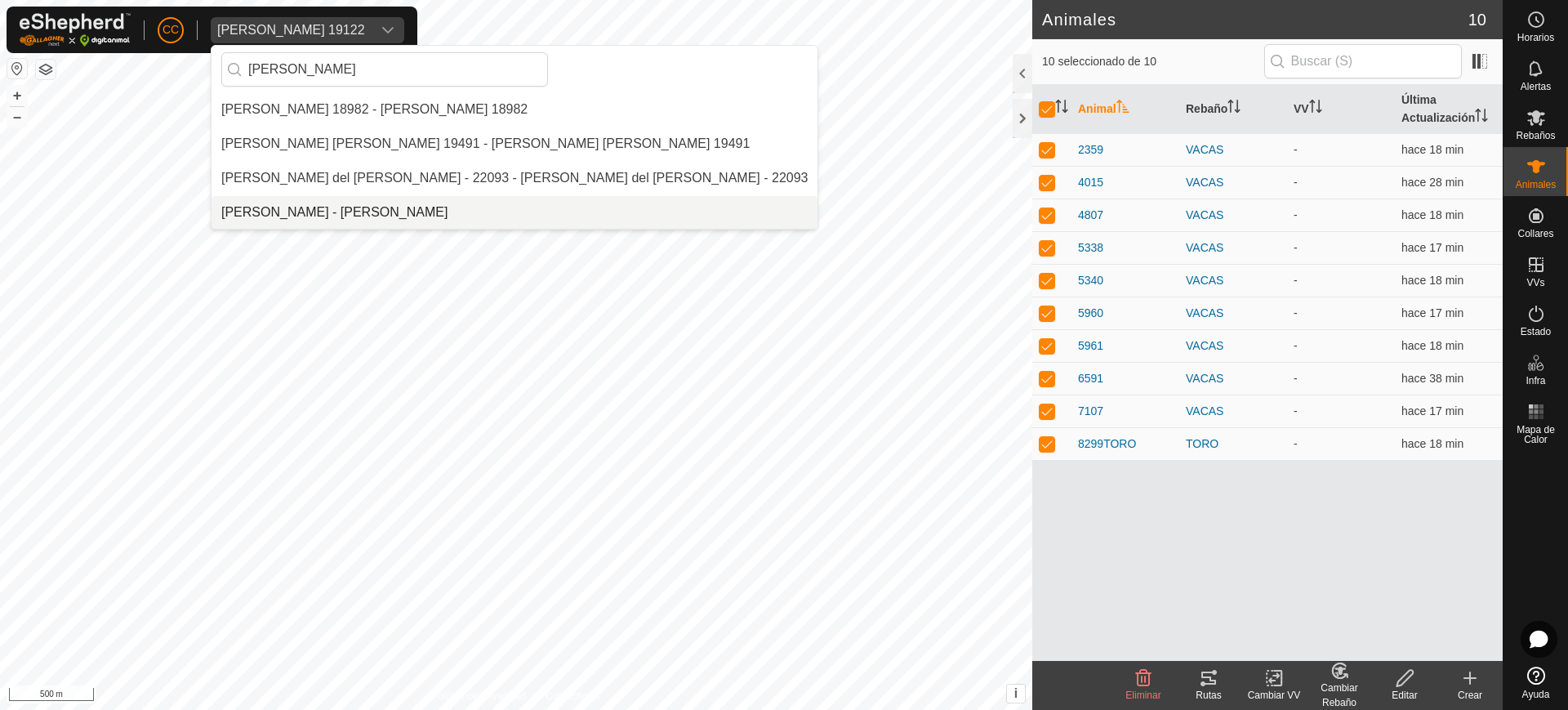
type input "[PERSON_NAME]"
click at [313, 217] on li "[PERSON_NAME] - [PERSON_NAME]" at bounding box center [515, 212] width 606 height 33
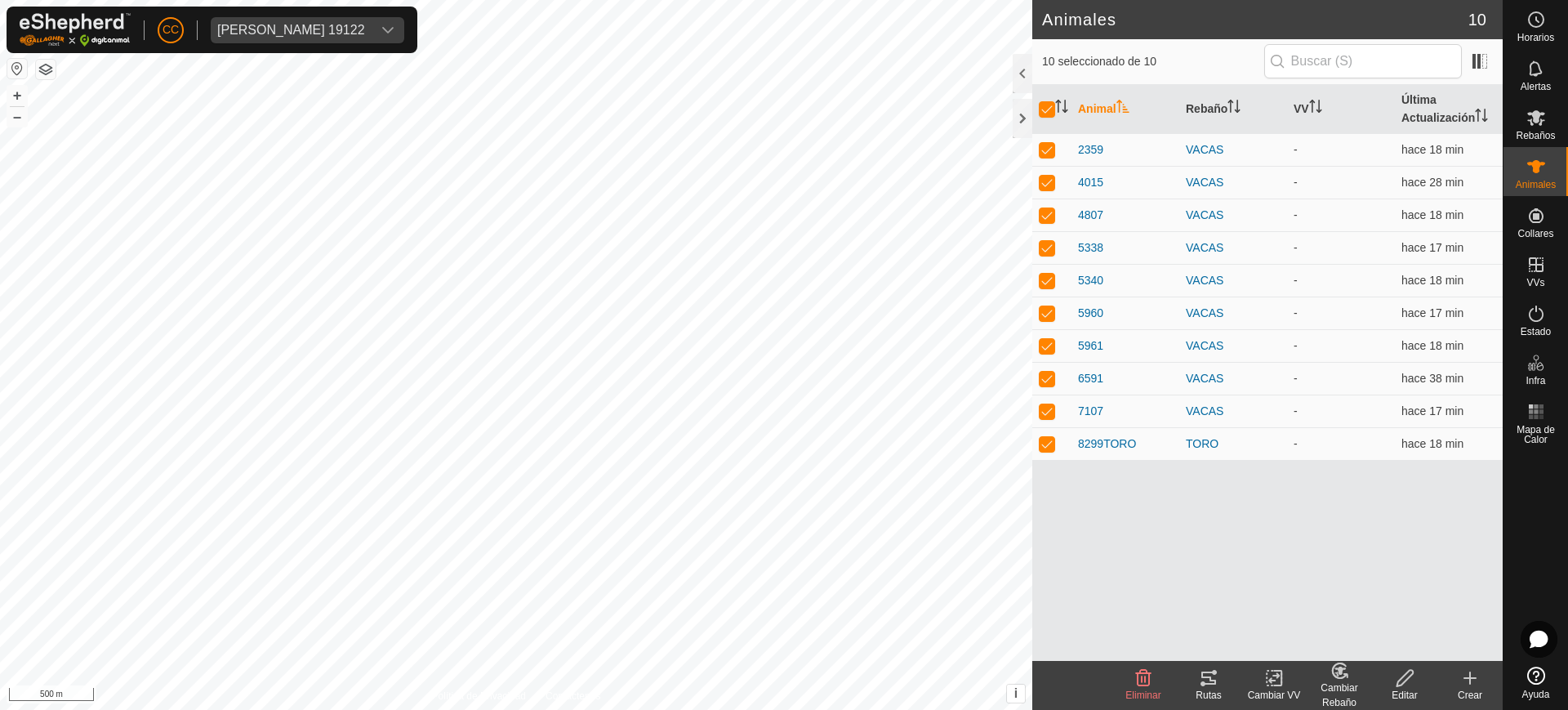
checkbox input "false"
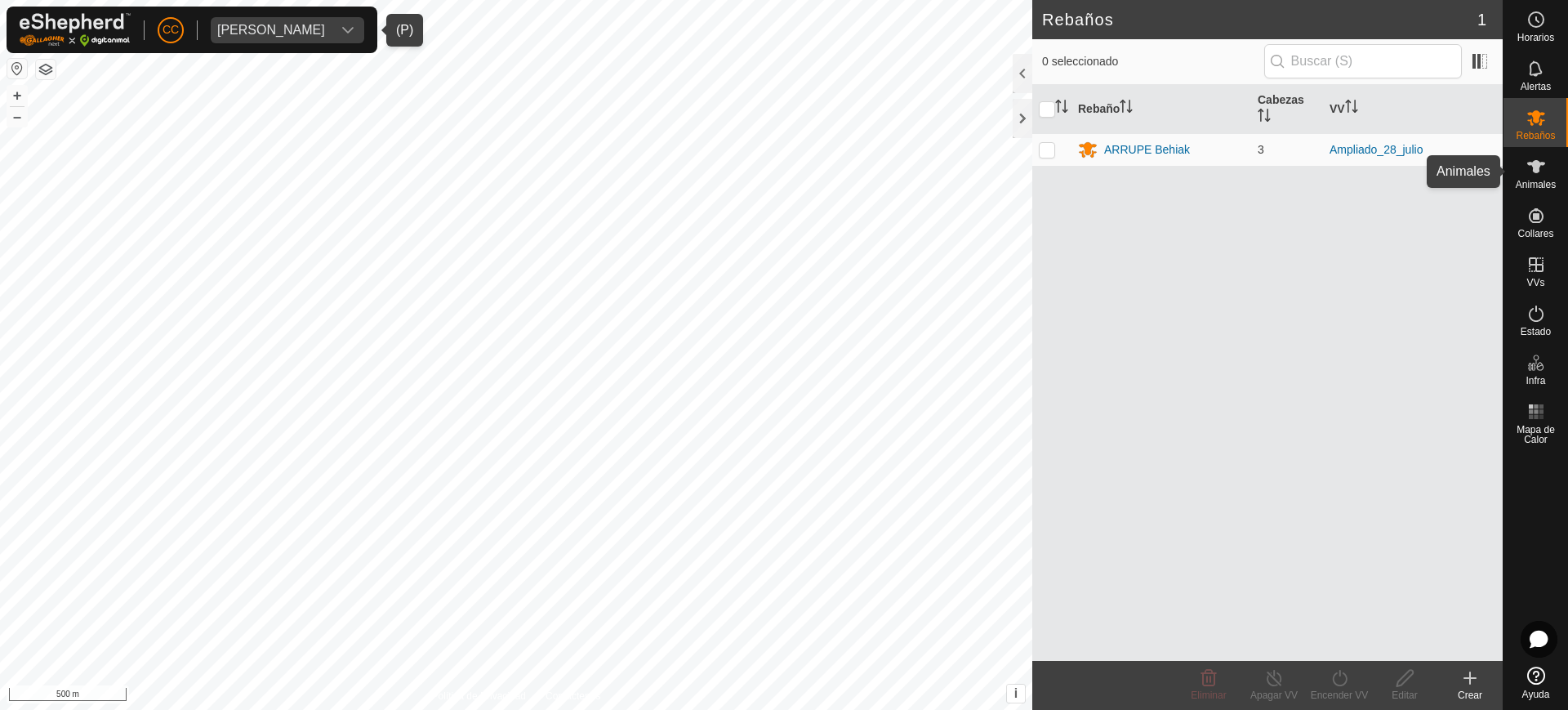
click at [782, 182] on span "Animales" at bounding box center [1535, 185] width 40 height 10
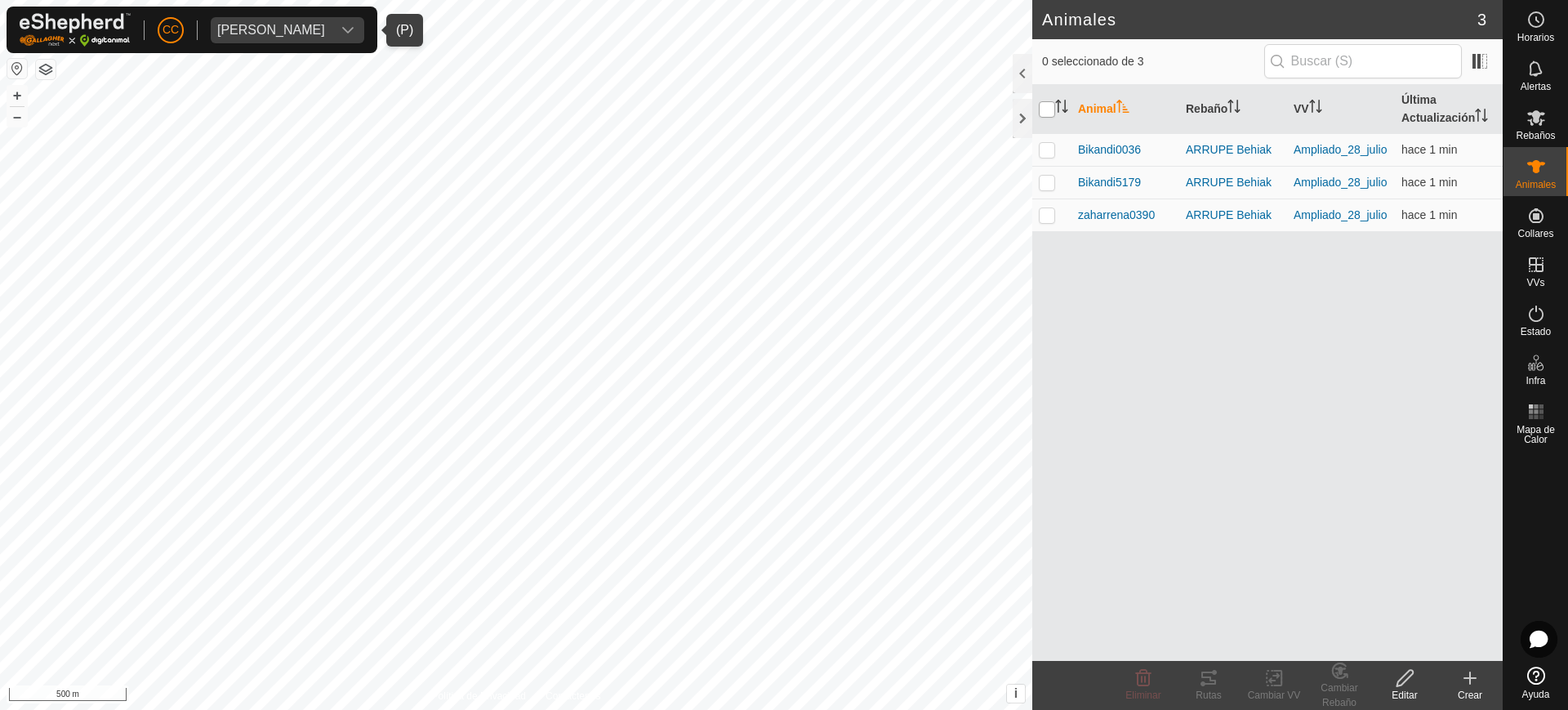
click at [782, 111] on input "checkbox" at bounding box center [1047, 110] width 17 height 17
checkbox input "true"
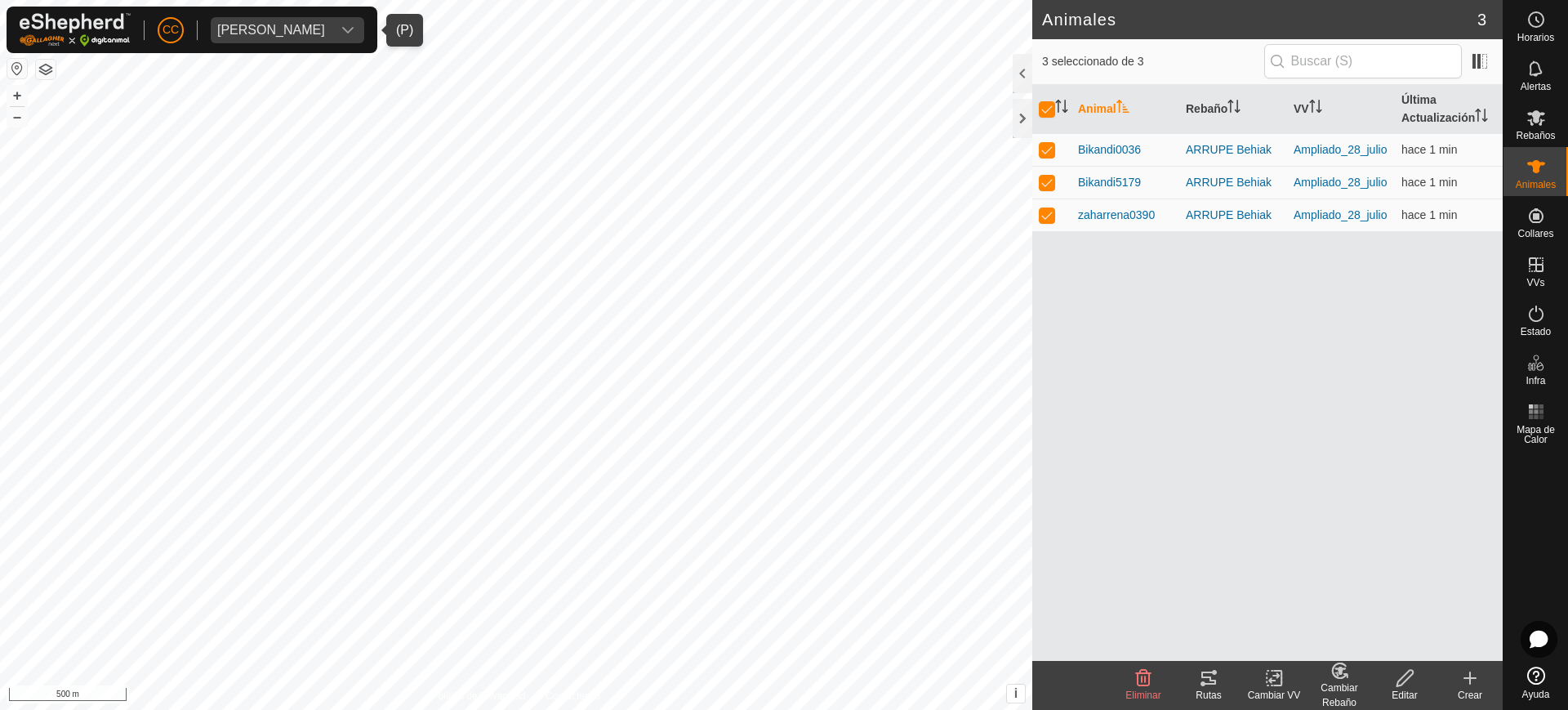
click at [782, 688] on div "Rutas" at bounding box center [1208, 696] width 65 height 15
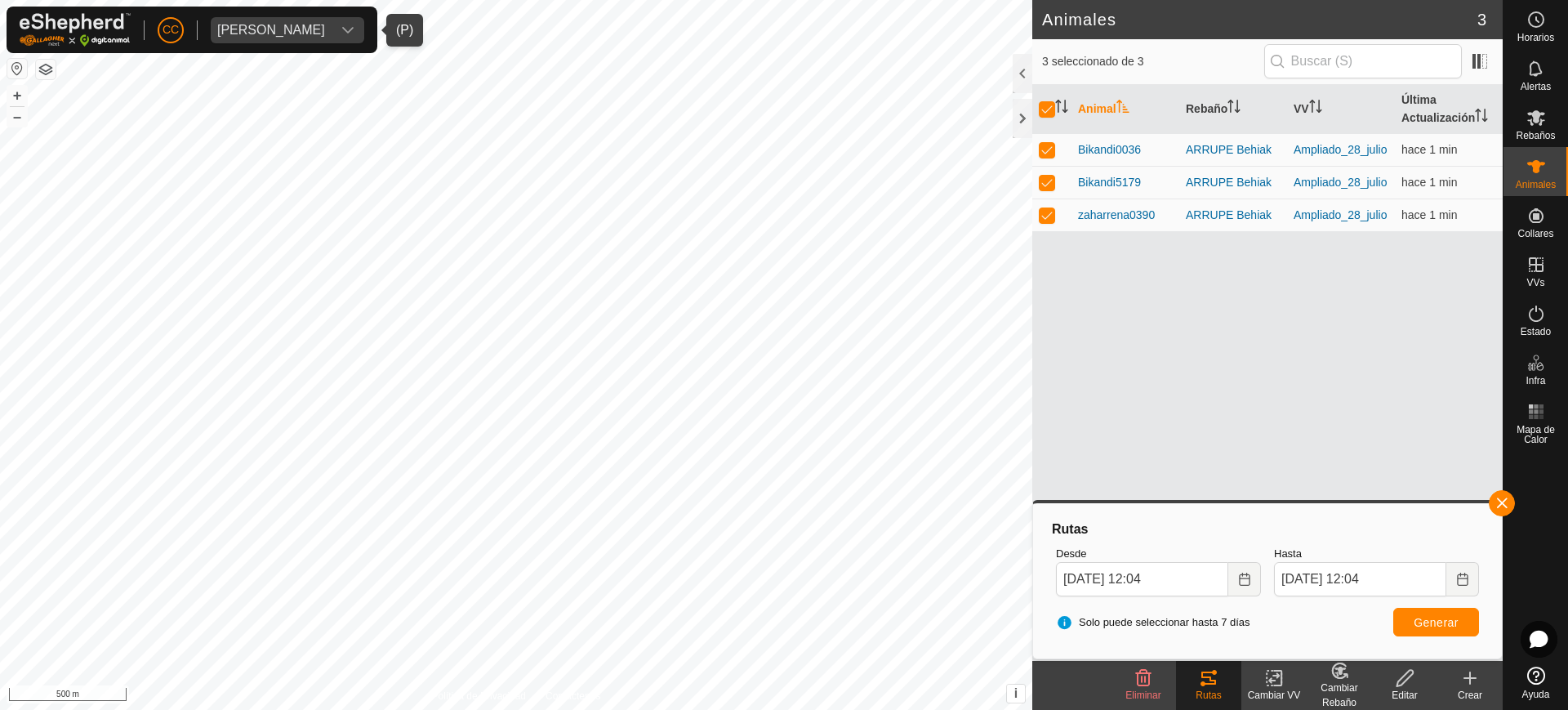
click at [19, 62] on button "button" at bounding box center [17, 68] width 19 height 19
